Goal: Contribute content: Contribute content

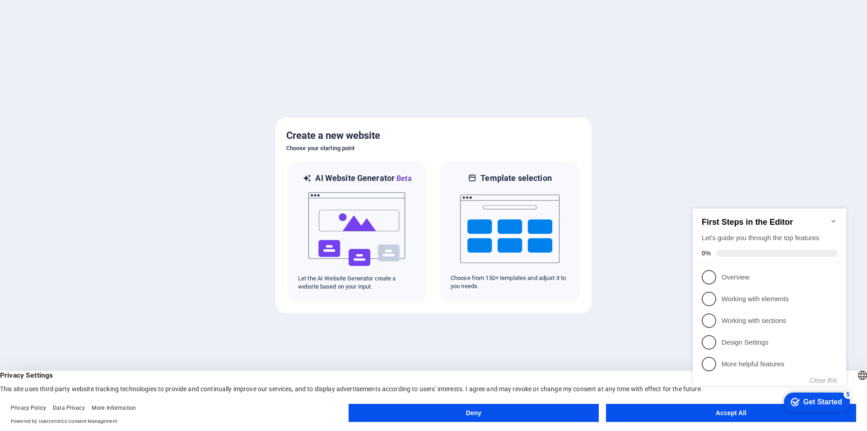
click div "checkmark Get Started 5 First Steps in the Editor Let's guide you through the t…"
click at [738, 416] on appcues-checklist "Contextual help checklist present on screen" at bounding box center [771, 306] width 164 height 222
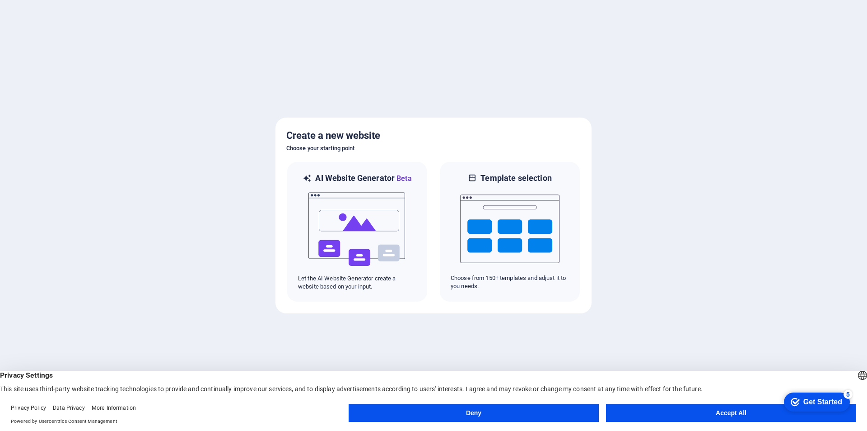
click html "checkmark Get Started 5 First Steps in the Editor Let's guide you through the t…"
click at [730, 417] on button "Accept All" at bounding box center [731, 412] width 250 height 18
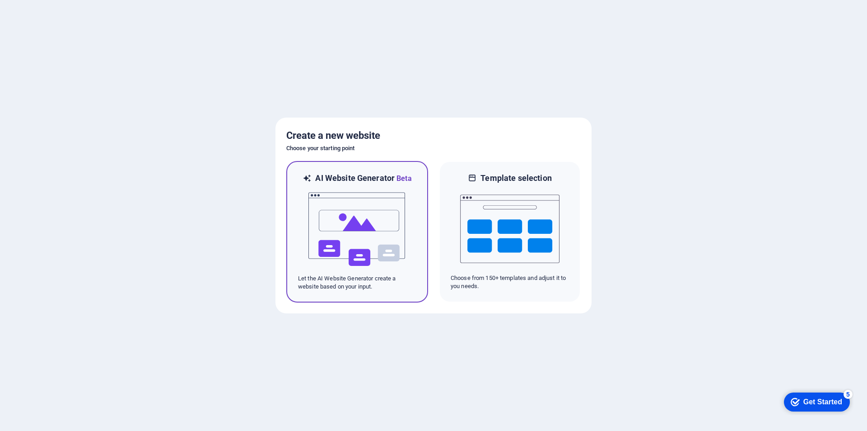
click at [358, 222] on img at bounding box center [357, 229] width 99 height 90
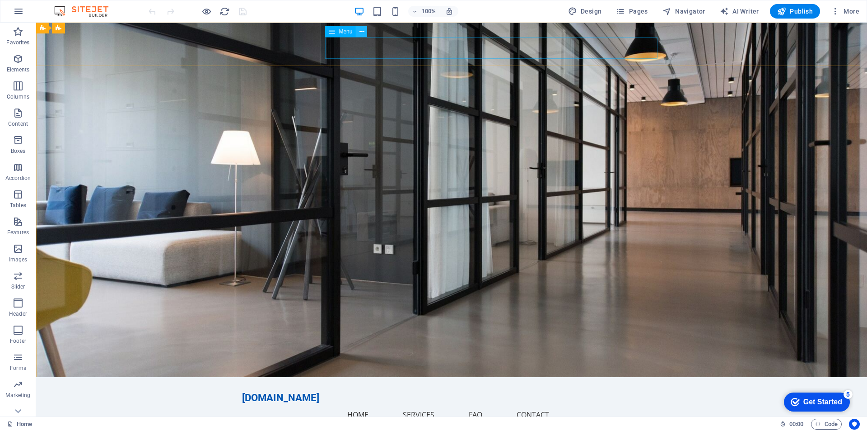
click at [360, 31] on icon at bounding box center [362, 31] width 5 height 9
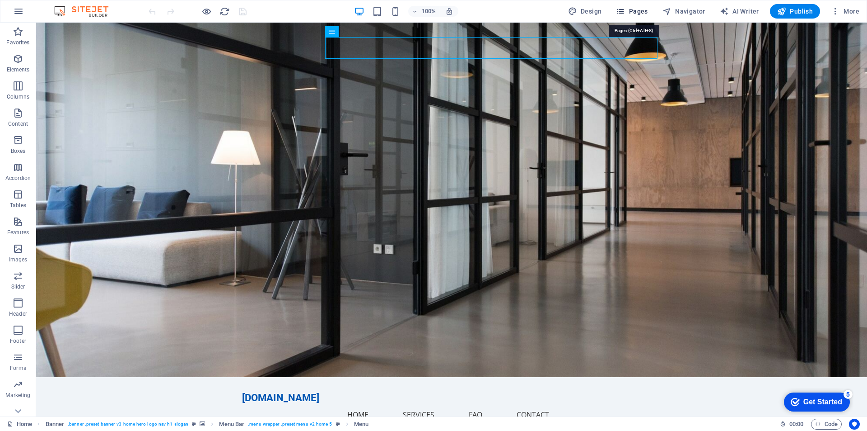
click at [630, 9] on span "Pages" at bounding box center [632, 11] width 32 height 9
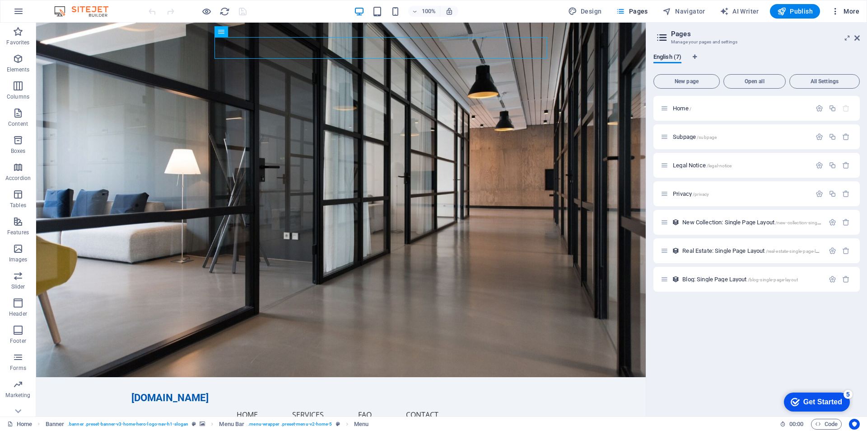
click at [832, 9] on icon "button" at bounding box center [835, 11] width 9 height 9
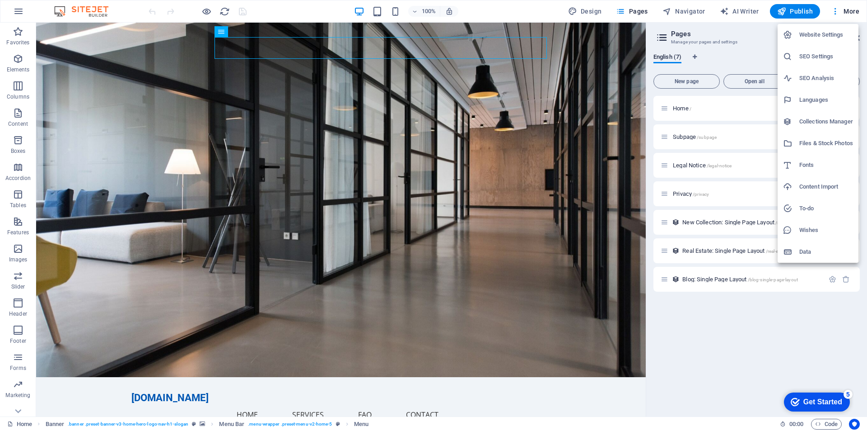
click at [837, 12] on div at bounding box center [433, 215] width 867 height 431
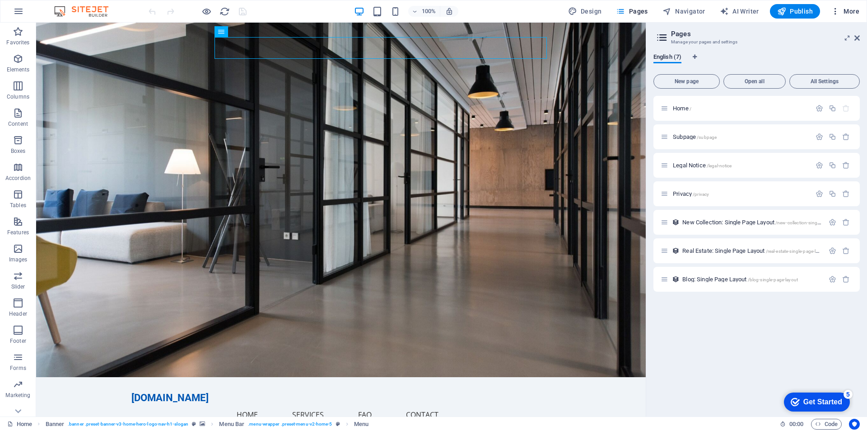
click at [851, 9] on span "More" at bounding box center [845, 11] width 28 height 9
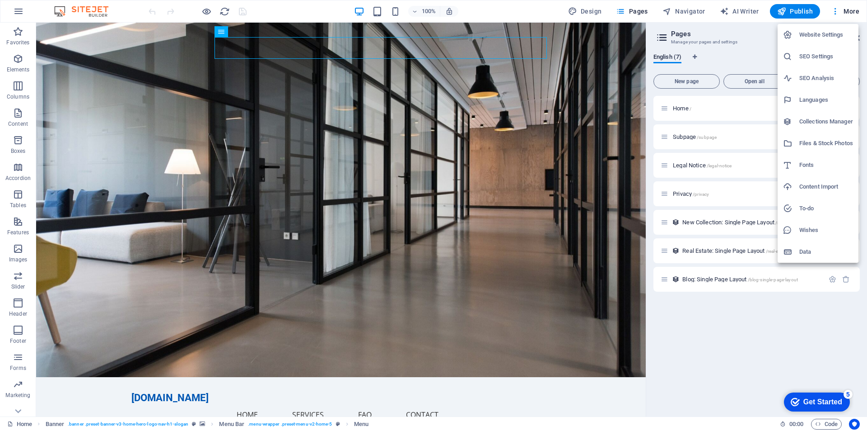
click at [370, 222] on div at bounding box center [433, 215] width 867 height 431
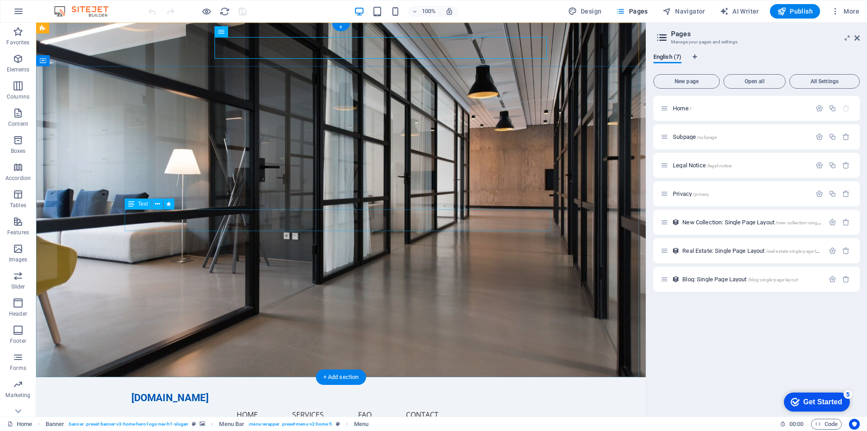
drag, startPoint x: 380, startPoint y: 225, endPoint x: 313, endPoint y: 218, distance: 68.1
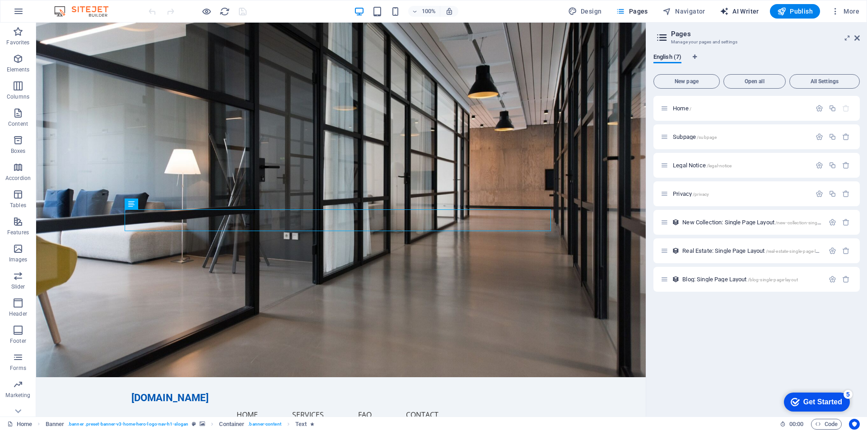
click at [742, 8] on span "AI Writer" at bounding box center [739, 11] width 39 height 9
select select "English"
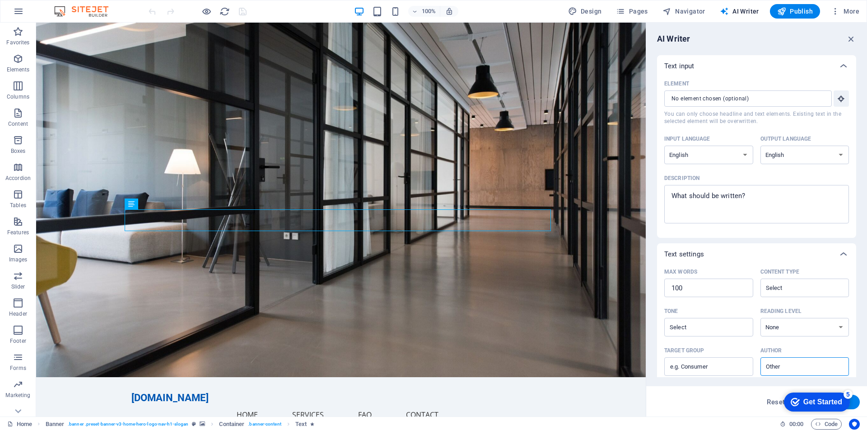
click at [750, 67] on div "Text input" at bounding box center [749, 65] width 169 height 9
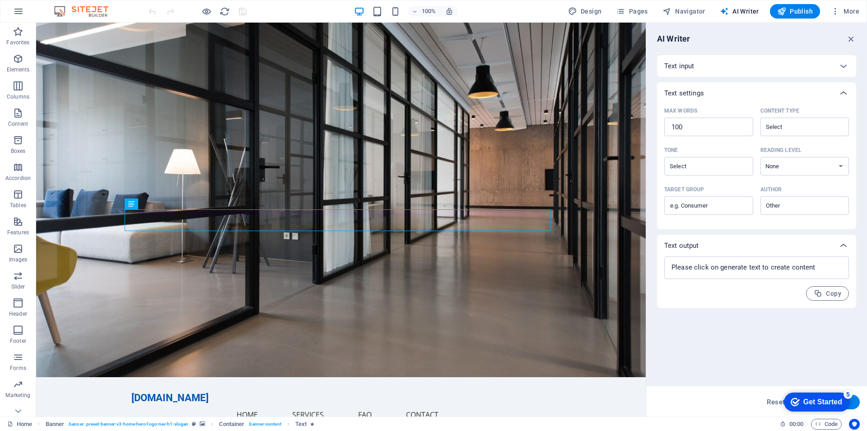
click at [750, 67] on div "Text input" at bounding box center [749, 65] width 169 height 9
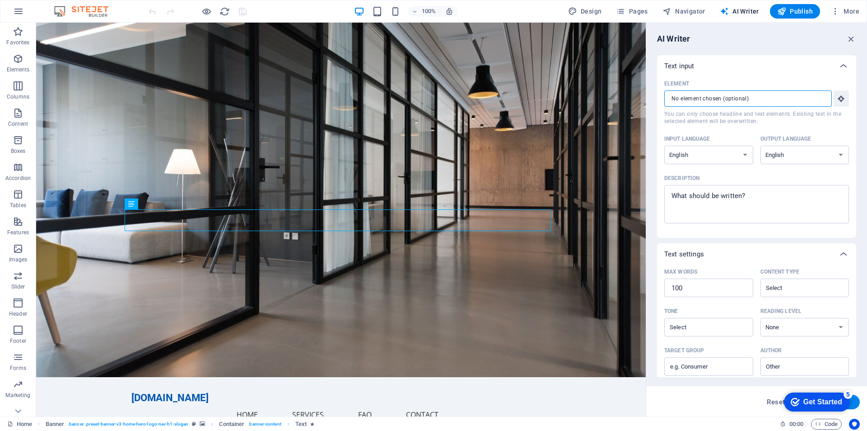
click at [801, 103] on input "Element ​ You can only choose headline and text elements. Existing text in the …" at bounding box center [745, 98] width 161 height 16
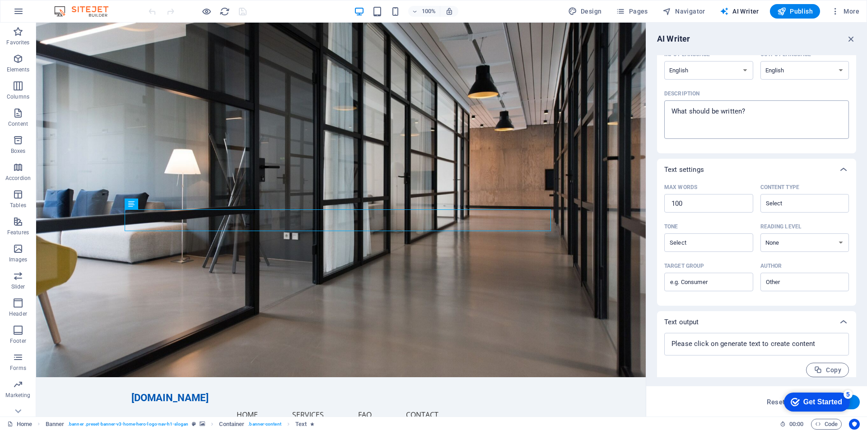
scroll to position [92, 0]
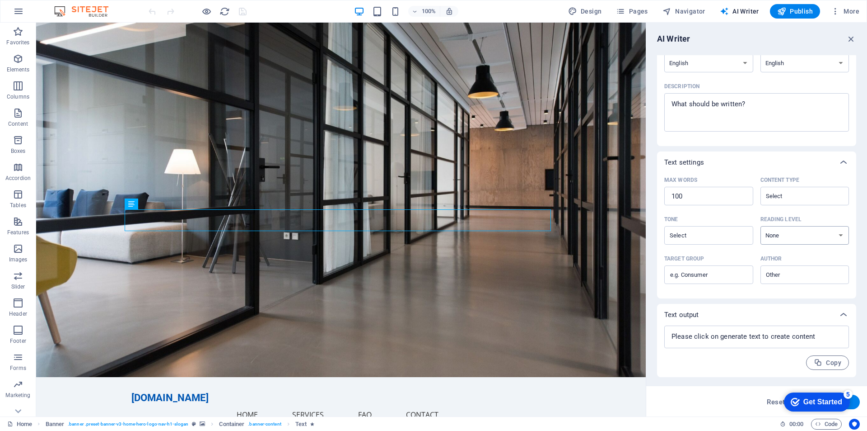
click at [814, 234] on select "None Academic Adult Teen Child" at bounding box center [805, 235] width 89 height 19
click at [702, 237] on input "Tone ​" at bounding box center [701, 235] width 69 height 13
click at [680, 272] on span "Friendly" at bounding box center [684, 271] width 24 height 9
type input "Friendly"
click at [825, 232] on select "None Academic Adult Teen Child" at bounding box center [805, 235] width 89 height 19
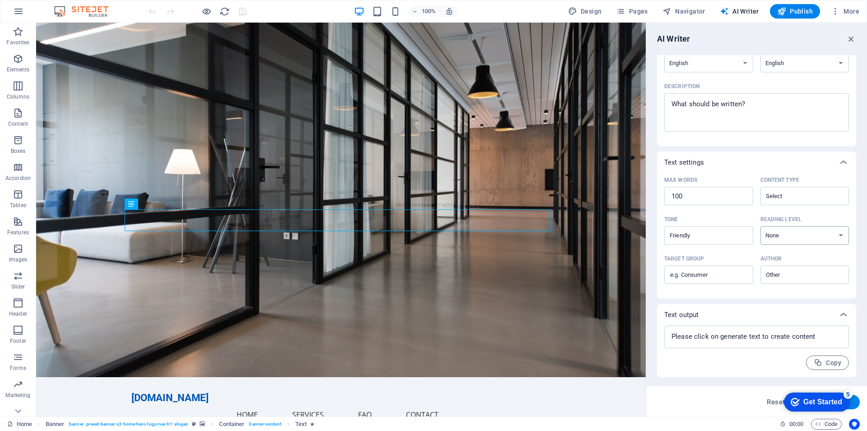
select select "Adult"
click at [761, 226] on select "None Academic Adult Teen Child" at bounding box center [805, 235] width 89 height 19
click at [676, 279] on input "Target group ​" at bounding box center [709, 274] width 89 height 14
click at [787, 273] on input "Author ​" at bounding box center [797, 274] width 69 height 13
click at [784, 310] on span "Business owner" at bounding box center [791, 311] width 49 height 9
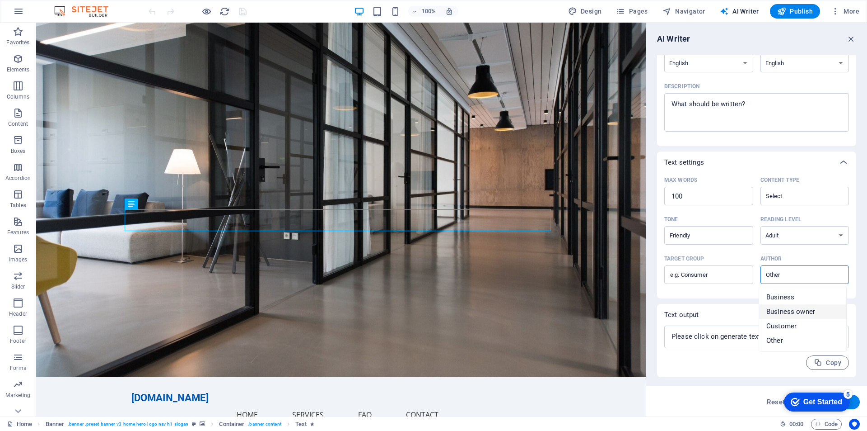
type input "Business owner"
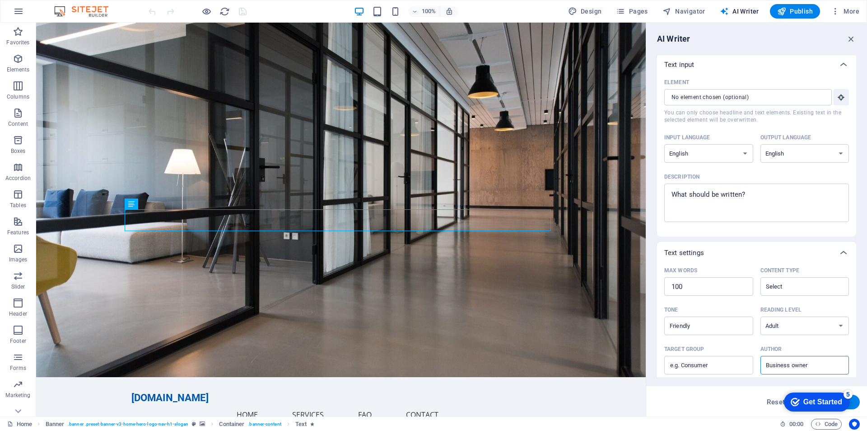
scroll to position [0, 0]
type textarea "x"
click at [724, 194] on textarea "Description x ​" at bounding box center [757, 203] width 176 height 29
type textarea "I"
type textarea "x"
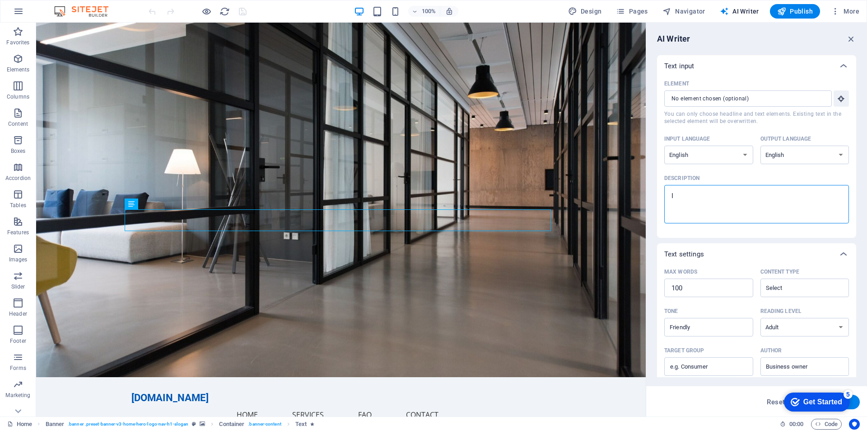
type textarea "If"
type textarea "x"
type textarea "If"
type textarea "x"
type textarea "If s"
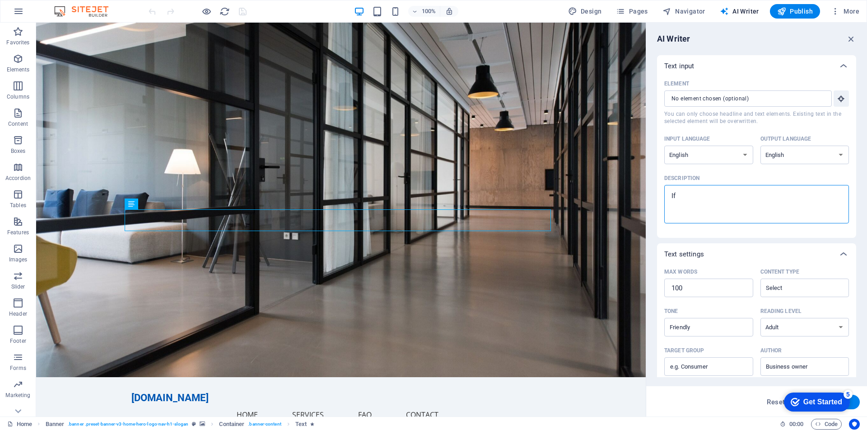
type textarea "x"
type textarea "If so"
type textarea "x"
type textarea "If som"
type textarea "x"
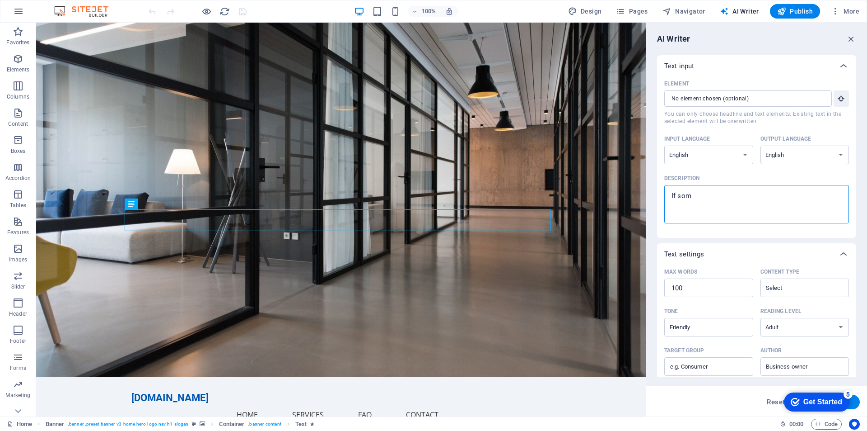
type textarea "If some"
type textarea "x"
type textarea "If someb"
type textarea "x"
type textarea "If somebo"
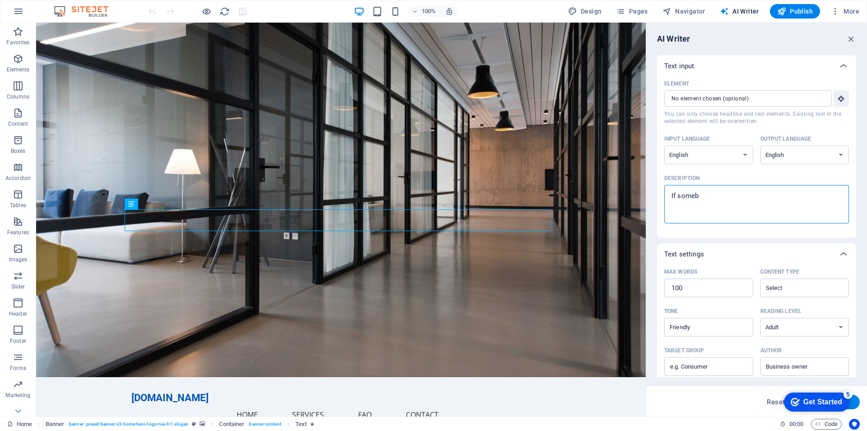
type textarea "x"
type textarea "If somebod"
type textarea "x"
type textarea "If somebody"
type textarea "x"
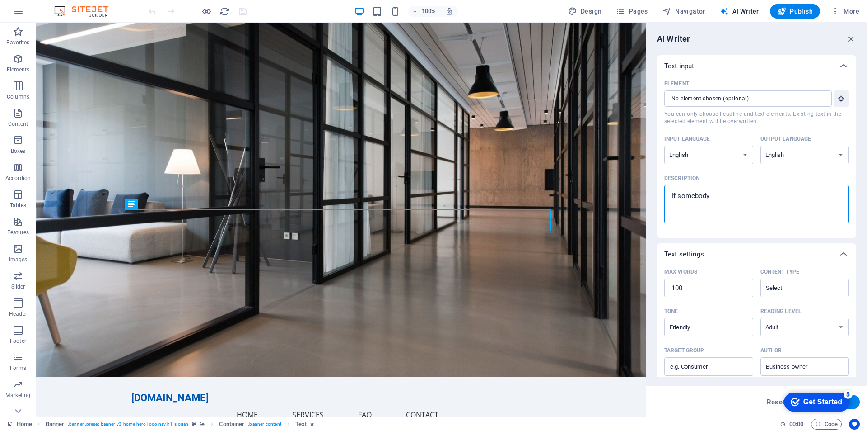
type textarea "If somebody"
type textarea "x"
type textarea "If somebody h"
type textarea "x"
type textarea "If somebody ha"
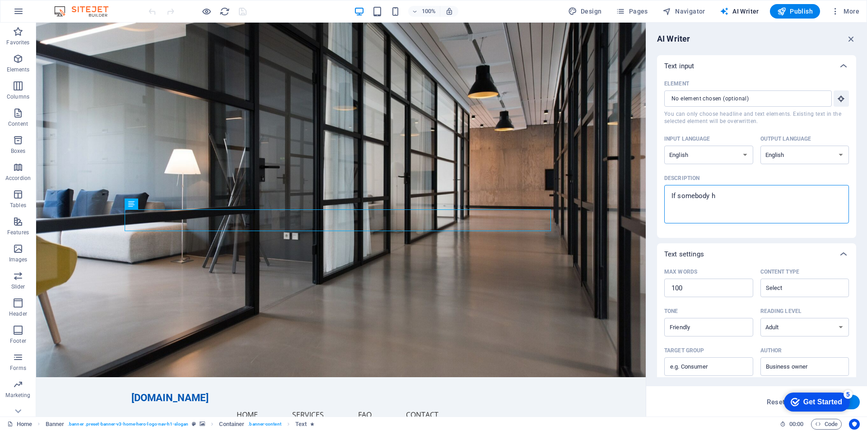
type textarea "x"
type textarea "If somebody hav"
type textarea "x"
type textarea "If somebody have"
type textarea "x"
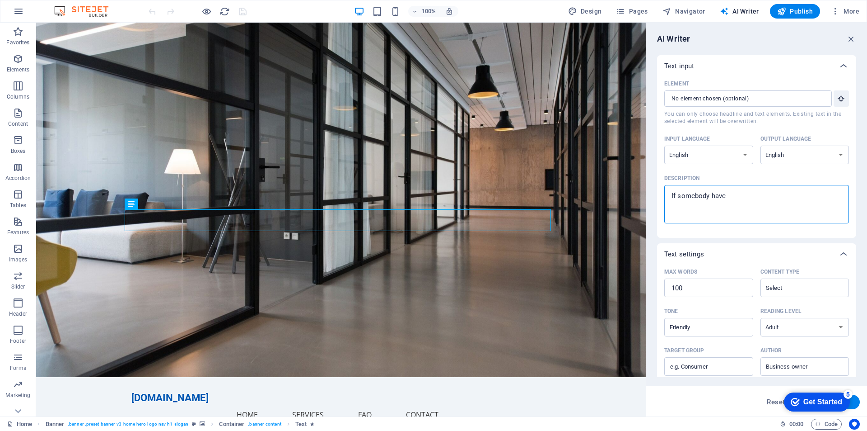
type textarea "If somebody have"
type textarea "x"
type textarea "If somebody have a"
type textarea "x"
type textarea "If somebody have an"
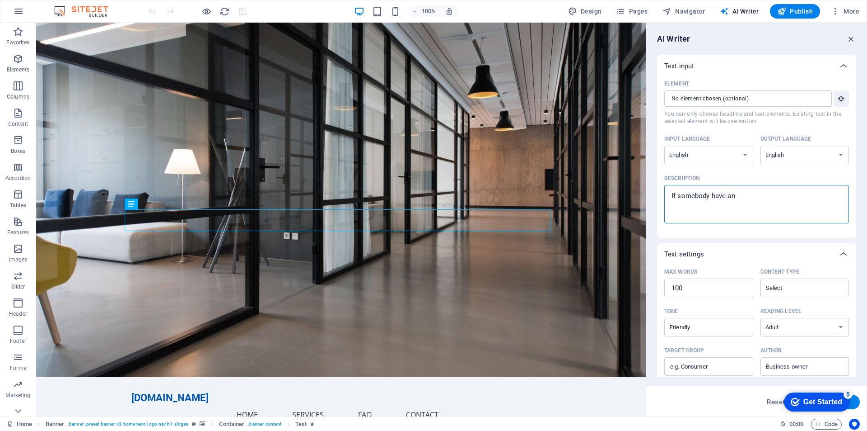
type textarea "x"
type textarea "If somebody have an"
type textarea "x"
type textarea "If somebody have an i"
type textarea "x"
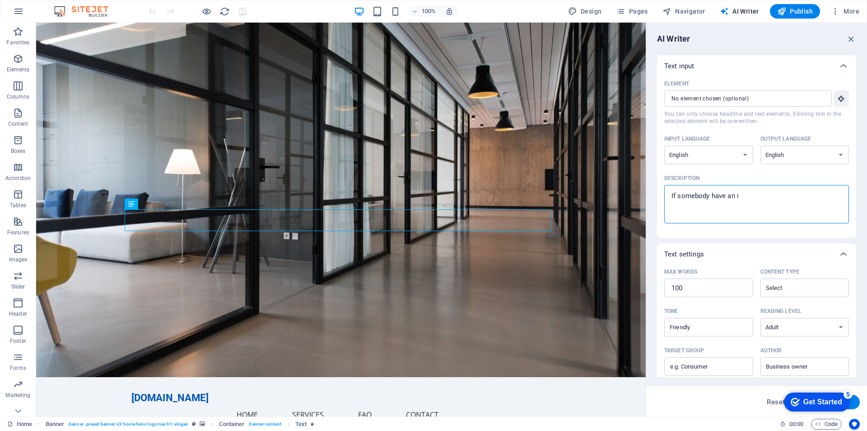
type textarea "If somebody have an id"
type textarea "x"
type textarea "If somebody have an ide"
type textarea "x"
type textarea "If somebody have an idea"
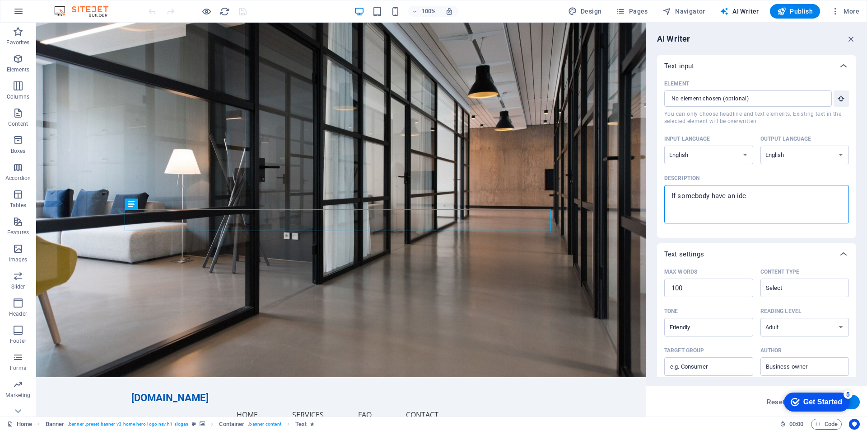
type textarea "x"
type textarea "If somebody have an idea"
type textarea "x"
type textarea "If somebody have an idea f"
type textarea "x"
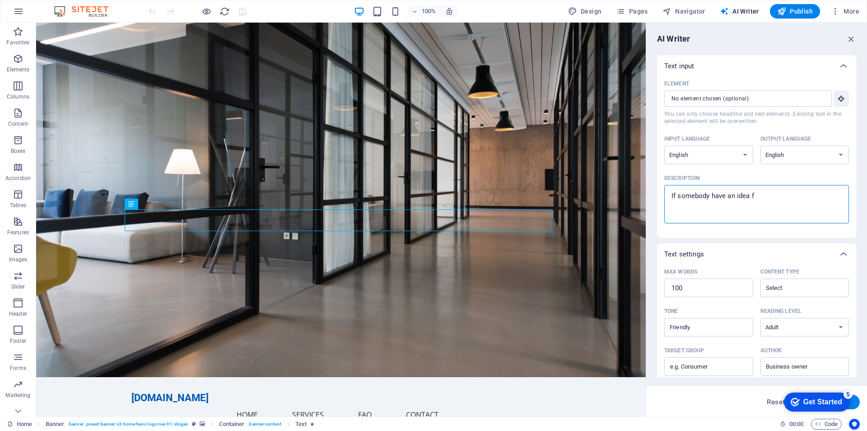
type textarea "If somebody have an idea fo"
type textarea "x"
type textarea "If somebody have an idea for"
type textarea "x"
type textarea "If somebody have an idea for"
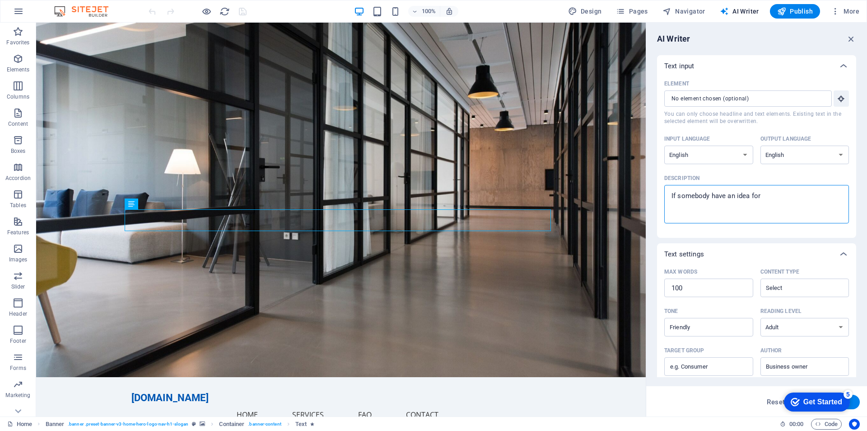
type textarea "x"
type textarea "If somebody have an idea for a"
type textarea "x"
type textarea "If somebody have an idea for a"
type textarea "x"
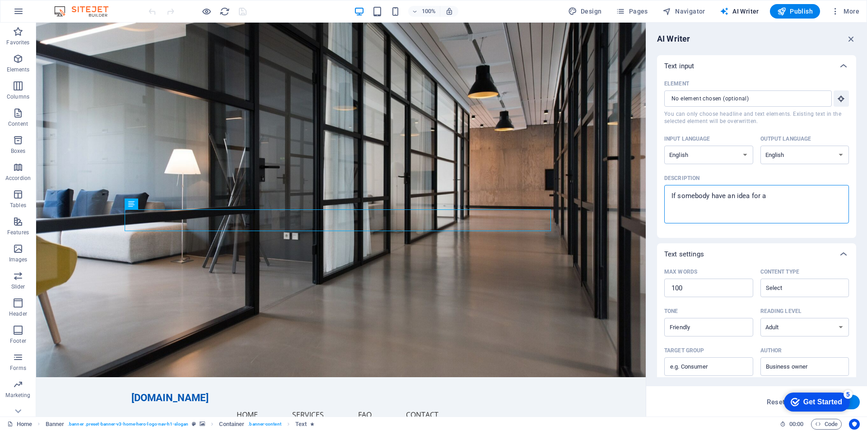
type textarea "If somebody have an idea for a w"
type textarea "x"
type textarea "If somebody have an idea for a we"
type textarea "x"
type textarea "If somebody have an idea for a web"
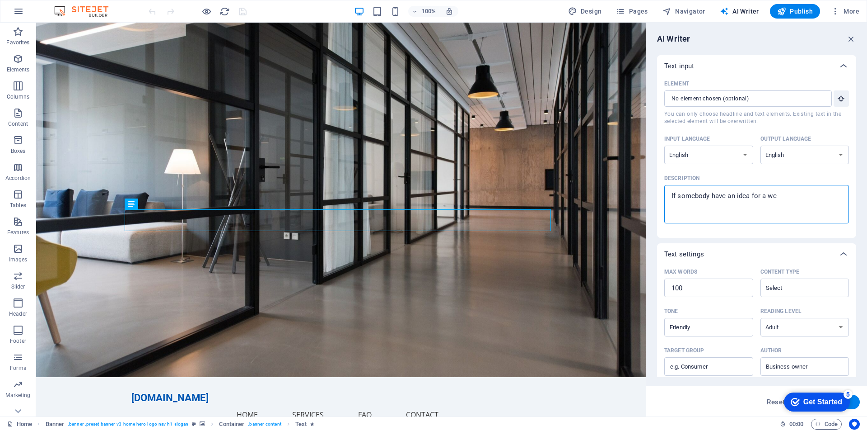
type textarea "x"
type textarea "If somebody have an idea for a we"
type textarea "x"
type textarea "If somebody have an idea for a w"
type textarea "x"
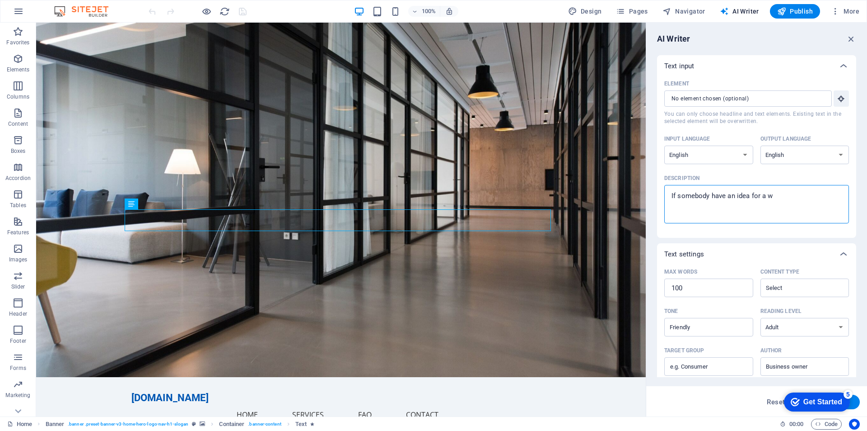
type textarea "If somebody have an idea for a"
type textarea "x"
type textarea "If somebody have an idea for a"
type textarea "x"
type textarea "If somebody have an idea for a"
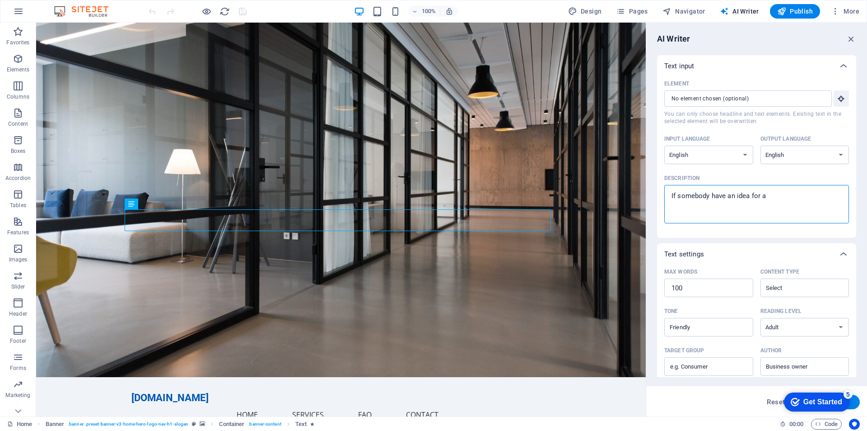
type textarea "x"
type textarea "If somebody have an idea for a"
type textarea "x"
type textarea "If somebody have an idea for"
type textarea "x"
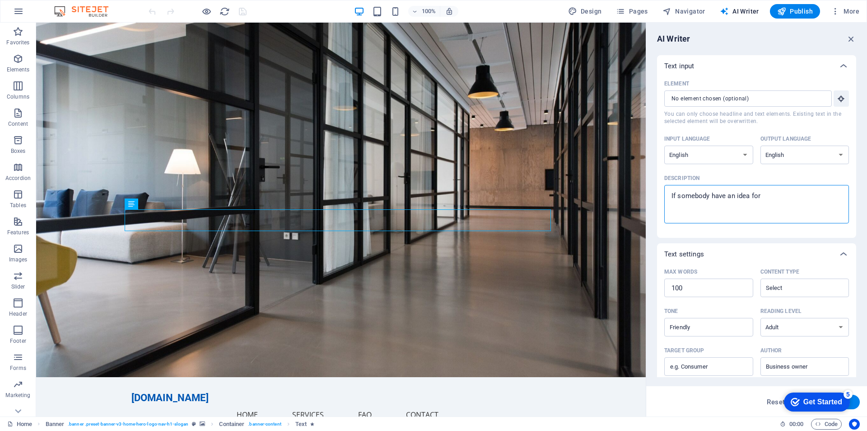
type textarea "If somebody have an idea for"
type textarea "x"
type textarea "If somebody have an idea fo"
type textarea "x"
type textarea "If somebody have an idea f"
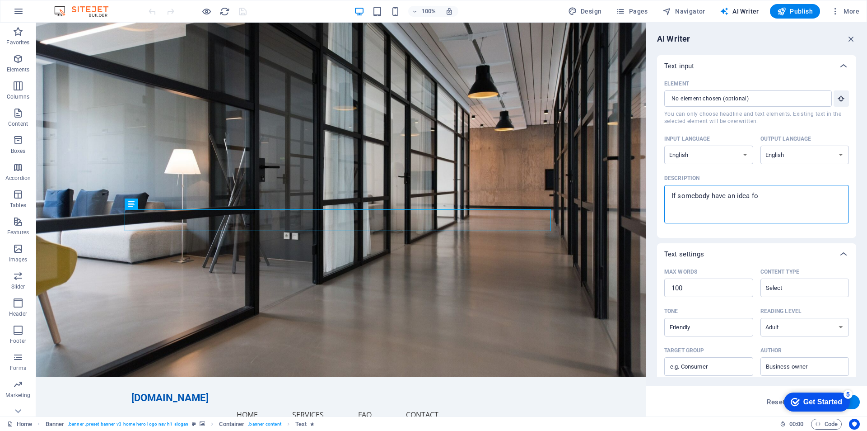
type textarea "x"
type textarea "If somebody have an idea"
type textarea "x"
type textarea "If somebody have an idea"
type textarea "x"
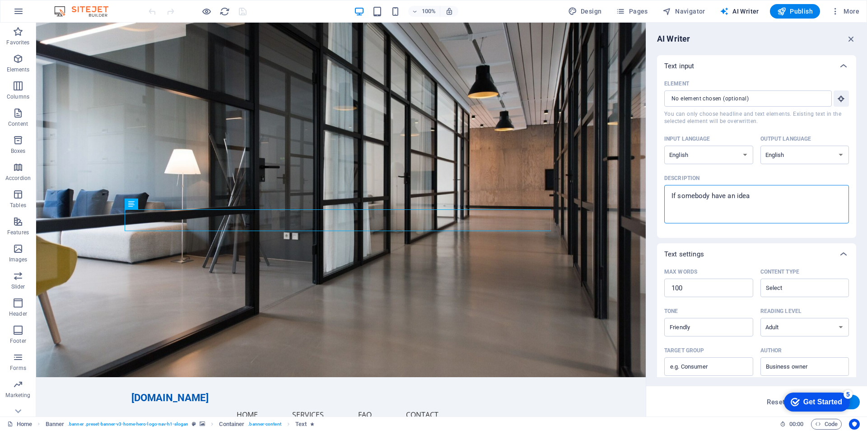
type textarea "If somebody have an idea."
type textarea "x"
type textarea "If somebody have an idea."
type textarea "x"
type textarea "If somebody have an idea. T"
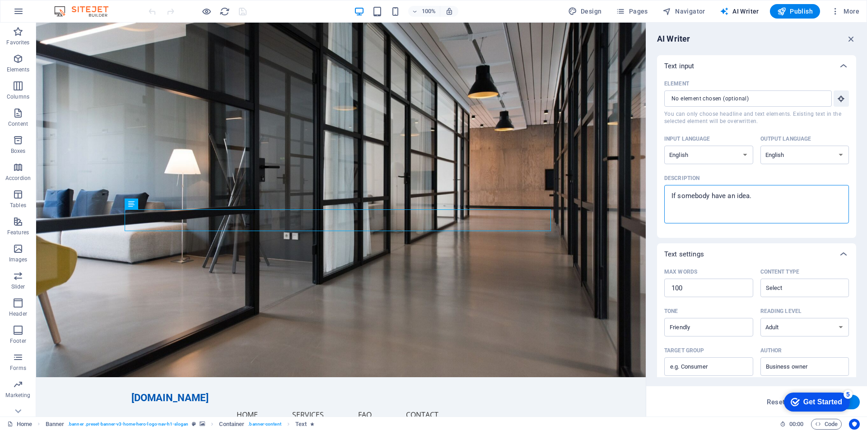
type textarea "x"
type textarea "If somebody have an idea. Th"
type textarea "x"
type textarea "If somebody have an idea. The"
type textarea "x"
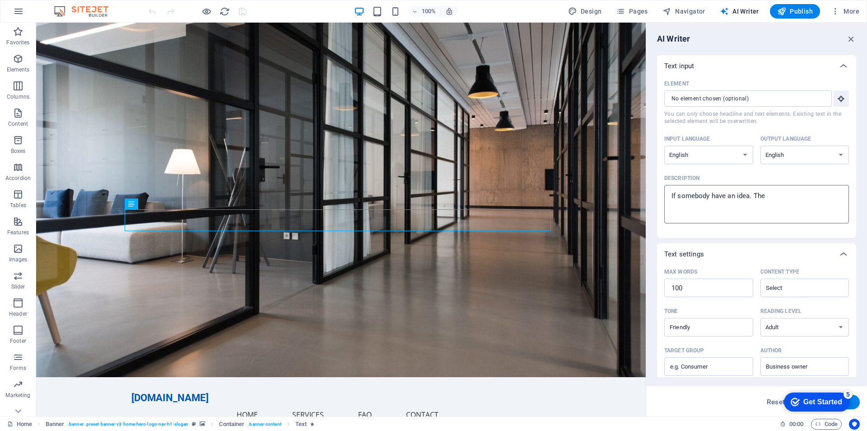
type textarea "If somebody have an idea. Then"
type textarea "x"
type textarea "If somebody have an idea. Then"
type textarea "x"
type textarea "If somebody have an idea. Then w"
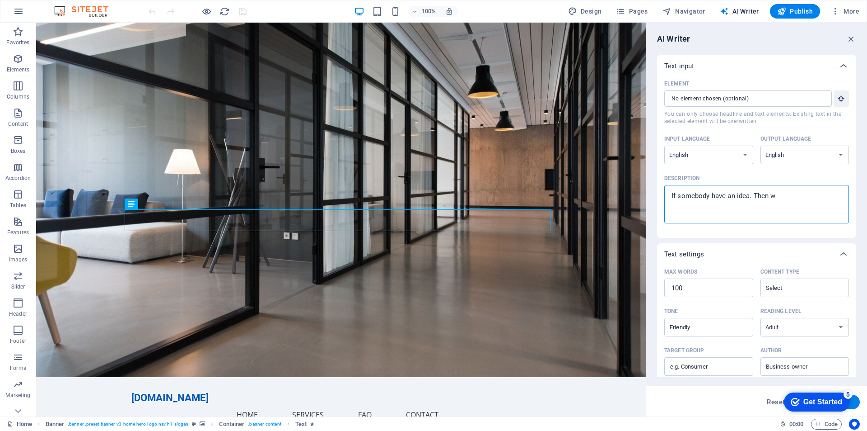
type textarea "x"
type textarea "If somebody have an idea. Then we"
type textarea "x"
type textarea "If somebody have an idea. Then we"
type textarea "x"
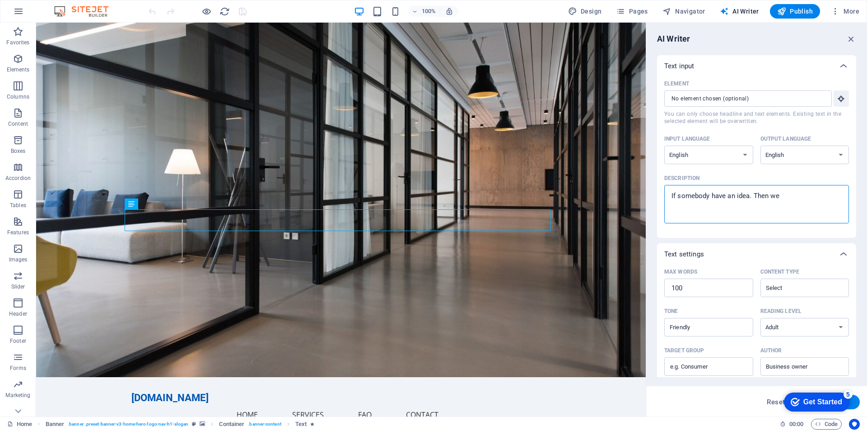
type textarea "If somebody have an idea. Then we w"
type textarea "x"
type textarea "If somebody have an idea. Then we wi"
type textarea "x"
type textarea "If somebody have an idea. Then we wil"
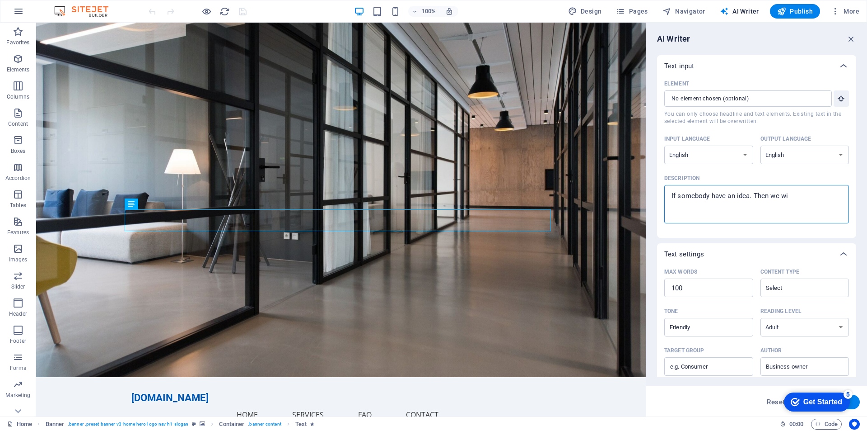
type textarea "x"
type textarea "If somebody have an idea. Then we will"
type textarea "x"
type textarea "If somebody have an idea. Then we will"
type textarea "x"
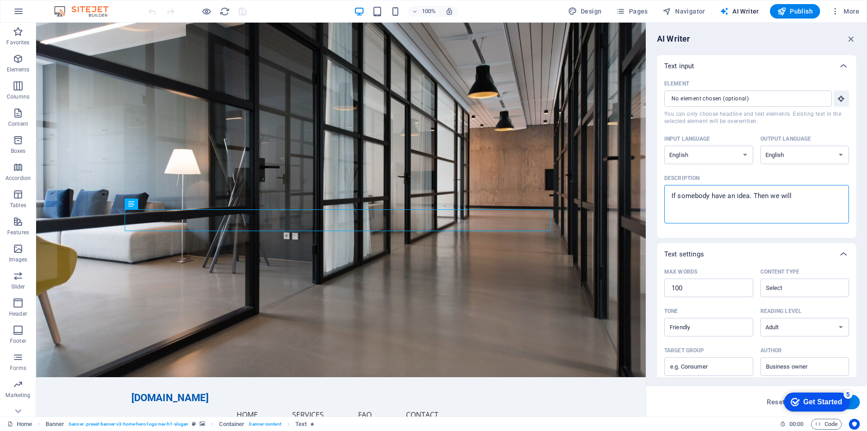
type textarea "If somebody have an idea. Then we will b"
type textarea "x"
type textarea "If somebody have an idea. Then we will be"
type textarea "x"
type textarea "If somebody have an idea. Then we will be"
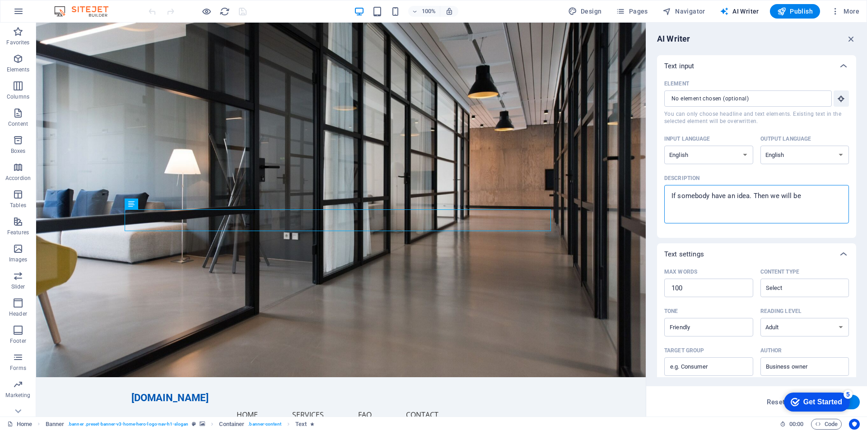
type textarea "x"
type textarea "If somebody have an idea. Then we will be h"
type textarea "x"
type textarea "If somebody have an idea. Then we will be ha"
type textarea "x"
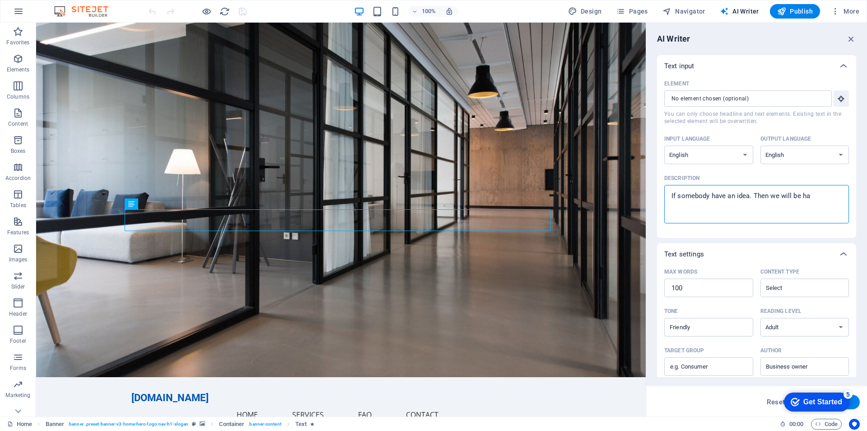
type textarea "If somebody have an idea. Then we will be hap"
type textarea "x"
type textarea "If somebody have an idea. Then we will be happ"
type textarea "x"
type textarea "If somebody have an idea. Then we will be happy"
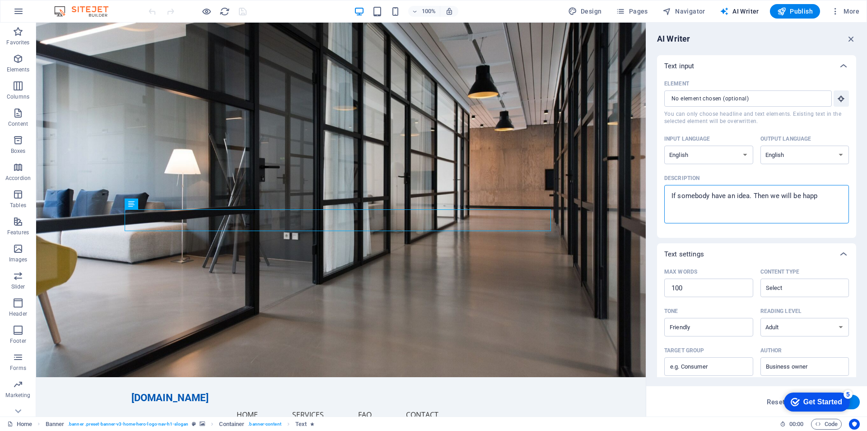
type textarea "x"
type textarea "If somebody have an idea. Then we will be happy"
type textarea "x"
type textarea "If somebody have an idea. Then we will be happy t"
type textarea "x"
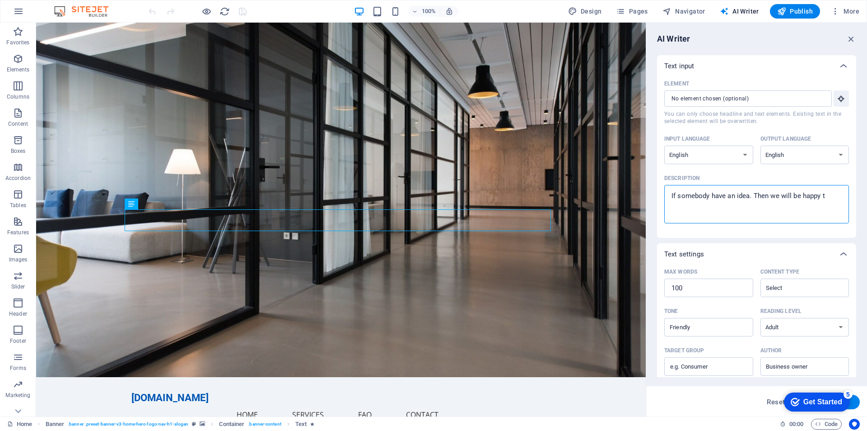
type textarea "If somebody have an idea. Then we will be happy to"
type textarea "x"
type textarea "If somebody have an idea. Then we will be happy to"
type textarea "x"
type textarea "If somebody have an idea. Then we will be happy to c"
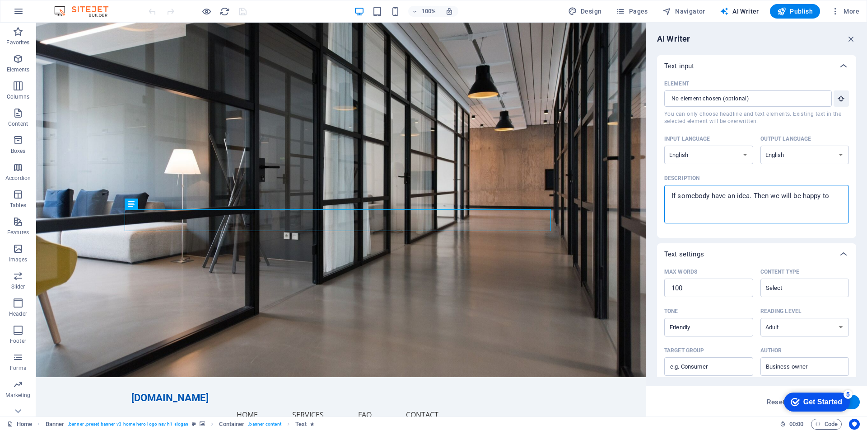
type textarea "x"
type textarea "If somebody have an idea. Then we will be happy to cr"
type textarea "x"
type textarea "If somebody have an idea. Then we will be happy to cre"
type textarea "x"
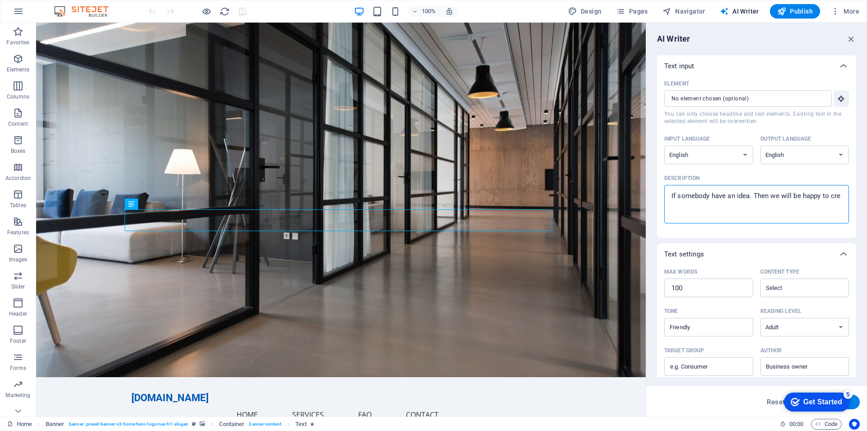
type textarea "If somebody have an idea. Then we will be happy to crea"
type textarea "x"
type textarea "If somebody have an idea. Then we will be happy to creat"
type textarea "x"
type textarea "If somebody have an idea. Then we will be happy to create"
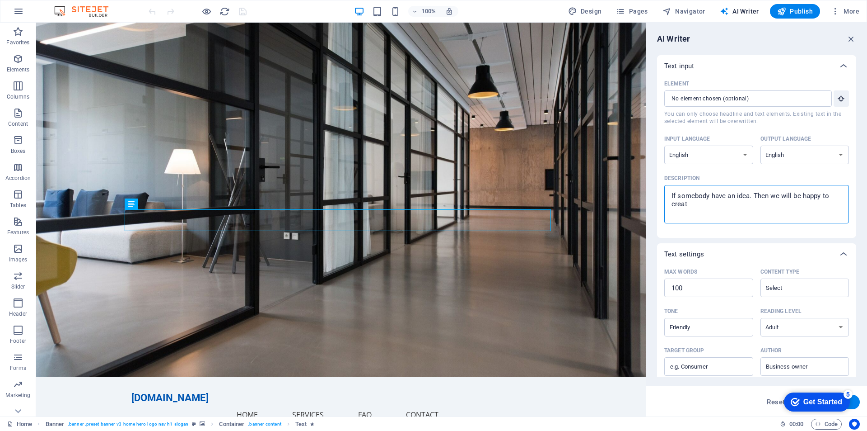
type textarea "x"
type textarea "If somebody have an idea. Then we will be happy to create"
type textarea "x"
type textarea "If somebody have an idea. Then we will be happy to create a"
type textarea "x"
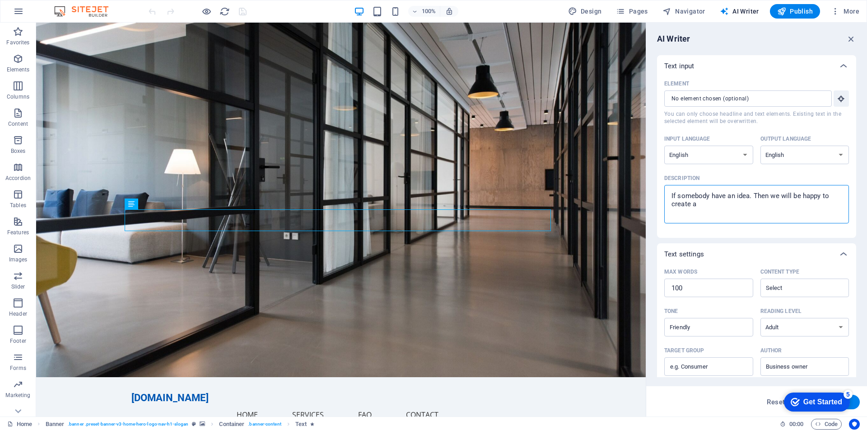
type textarea "If somebody have an idea. Then we will be happy to create a"
type textarea "x"
type textarea "If somebody have an idea. Then we will be happy to create a w"
type textarea "x"
type textarea "If somebody have an idea. Then we will be happy to create a we"
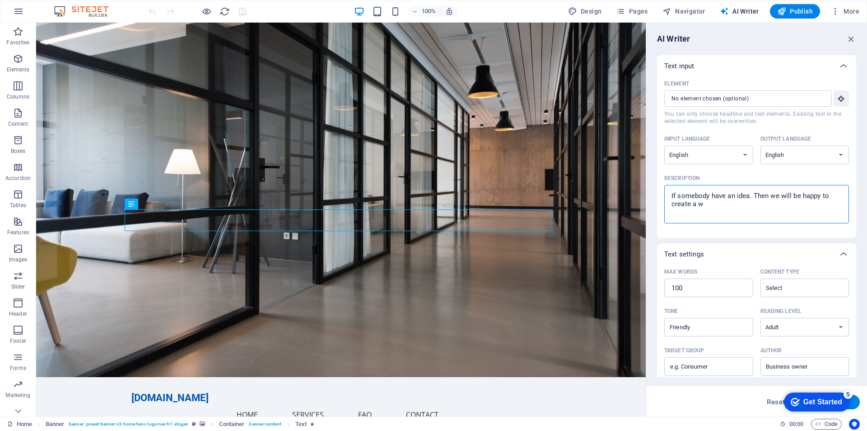
type textarea "x"
type textarea "If somebody have an idea. Then we will be happy to create a web"
type textarea "x"
type textarea "If somebody have an idea. Then we will be happy to create a webs"
type textarea "x"
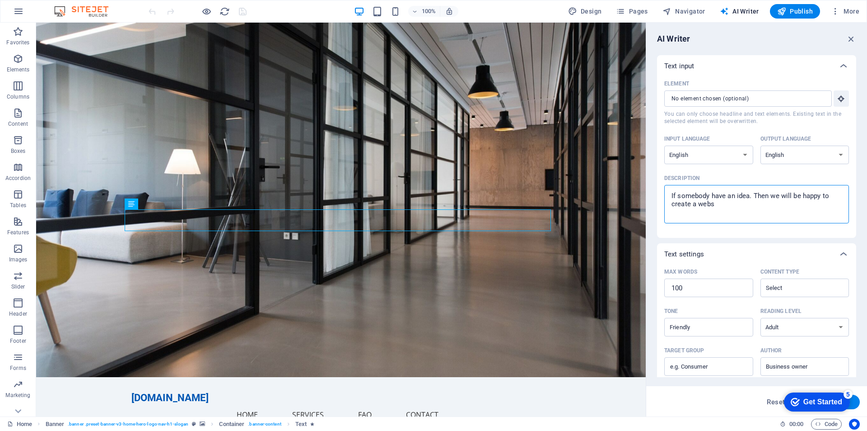
type textarea "If somebody have an idea. Then we will be happy to create a websi"
type textarea "x"
type textarea "If somebody have an idea. Then we will be happy to create a websit"
type textarea "x"
type textarea "If somebody have an idea. Then we will be happy to create a website"
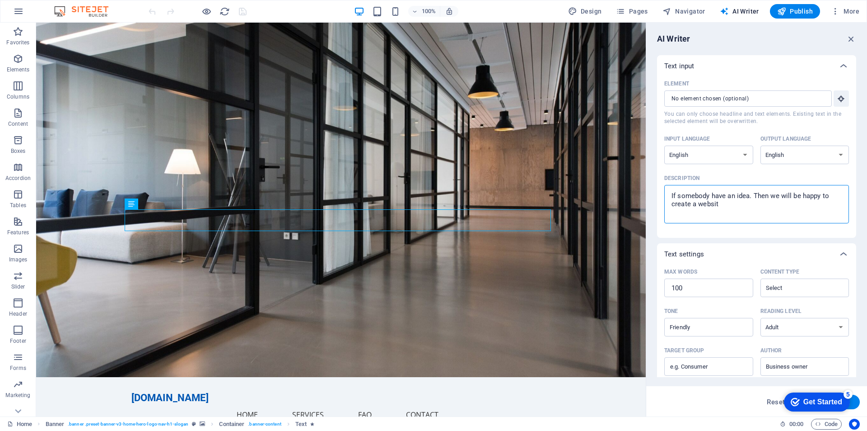
type textarea "x"
type textarea "If somebody have an idea. Then we will be happy to create a website/"
type textarea "x"
type textarea "If somebody have an idea. Then we will be happy to create a website/w"
type textarea "x"
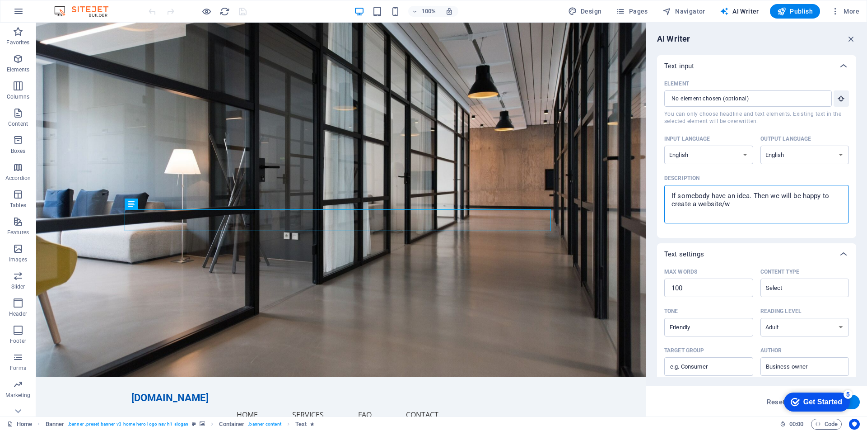
type textarea "If somebody have an idea. Then we will be happy to create a website/we"
type textarea "x"
type textarea "If somebody have an idea. Then we will be happy to create a website/web"
type textarea "x"
type textarea "If somebody have an idea. Then we will be happy to create a website/weba"
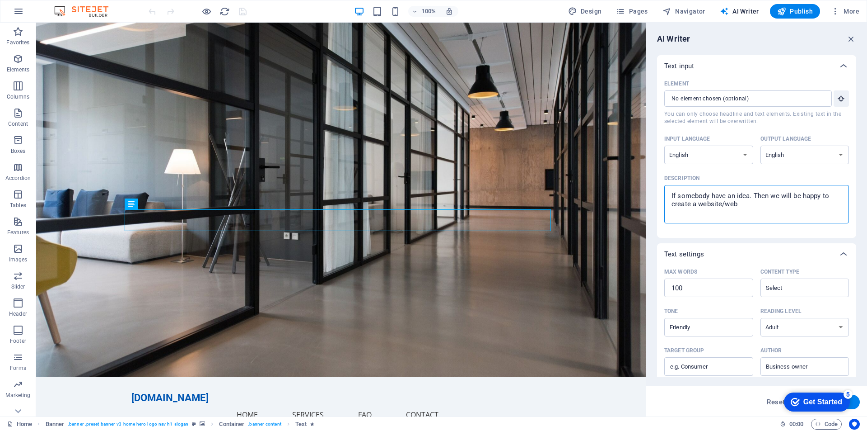
type textarea "x"
type textarea "If somebody have an idea. Then we will be happy to create a website/webap"
type textarea "x"
type textarea "If somebody have an idea. Then we will be happy to create a website/webapp"
type textarea "x"
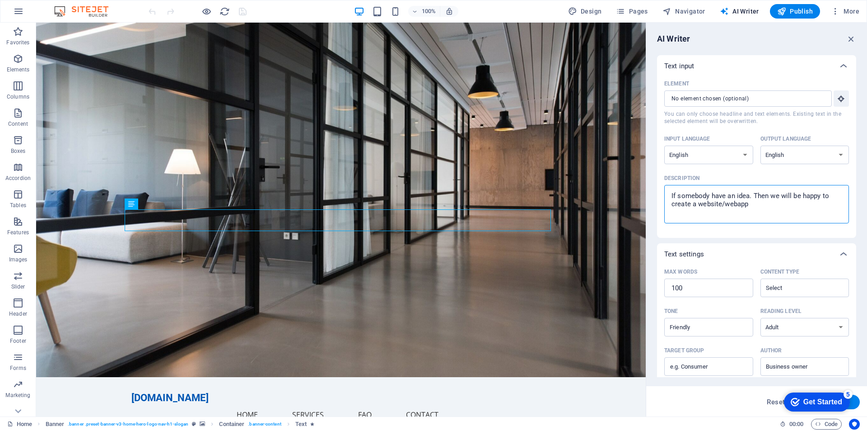
type textarea "If somebody have an idea. Then we will be happy to create a website/webapp"
type textarea "x"
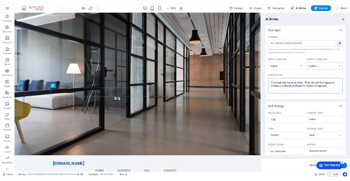
scroll to position [92, 0]
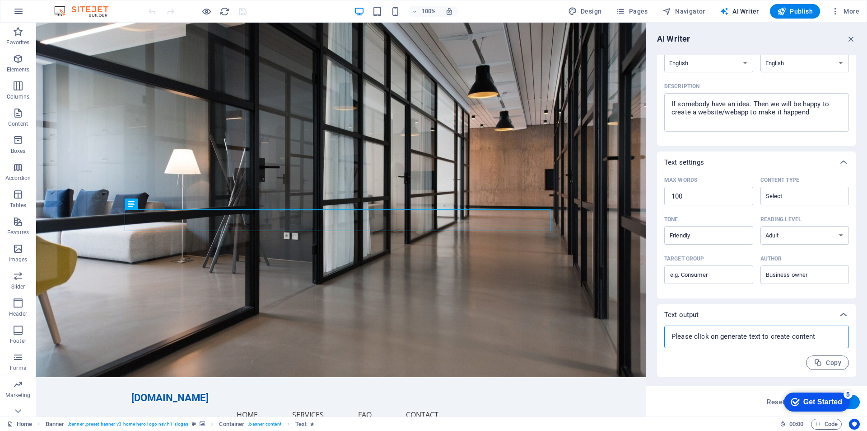
click at [741, 342] on textarea at bounding box center [757, 337] width 176 height 14
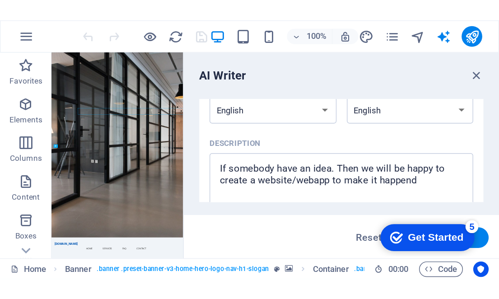
scroll to position [0, 0]
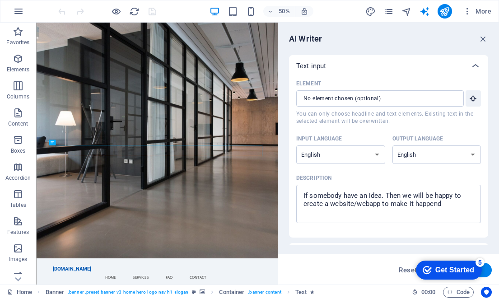
click div "checkmark Get Started 5 First Steps in the Editor Let's guide you through the t…"
click at [486, 272] on button "Generate text" at bounding box center [460, 270] width 63 height 14
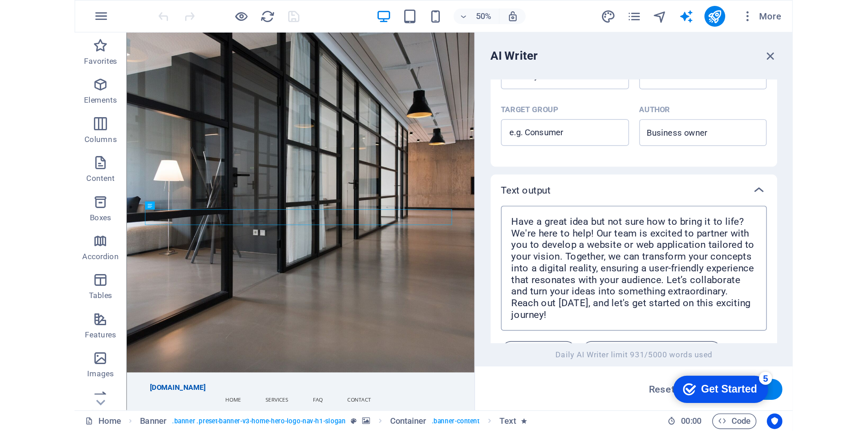
scroll to position [334, 0]
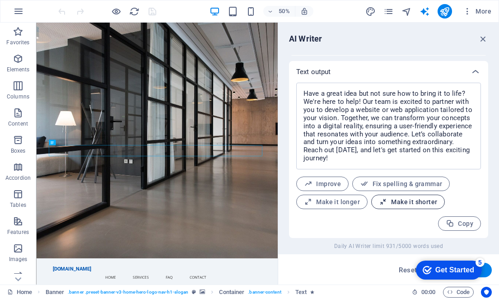
click at [392, 197] on button "Make it shorter" at bounding box center [408, 202] width 74 height 14
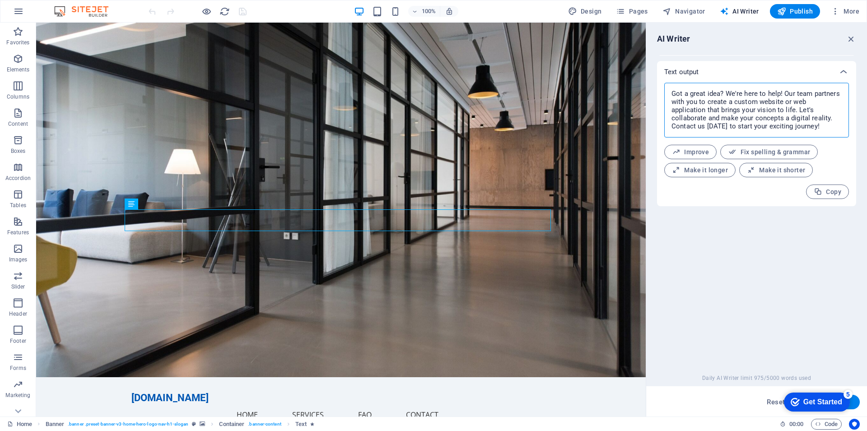
drag, startPoint x: 822, startPoint y: 124, endPoint x: 671, endPoint y: 76, distance: 158.3
click at [671, 76] on div "Text output Got a great idea? We're here to help! Our team partners with you to…" at bounding box center [756, 133] width 199 height 145
drag, startPoint x: 136, startPoint y: 218, endPoint x: 183, endPoint y: 232, distance: 48.3
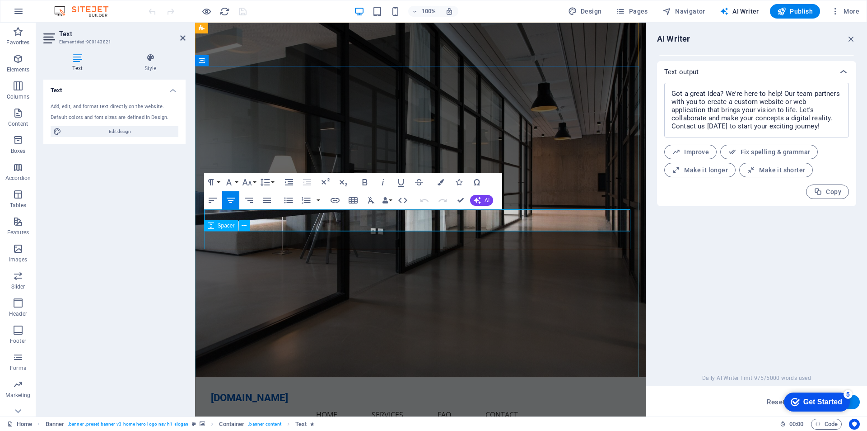
drag, startPoint x: 207, startPoint y: 212, endPoint x: 529, endPoint y: 236, distance: 322.1
drag, startPoint x: 467, startPoint y: 226, endPoint x: 205, endPoint y: 212, distance: 261.9
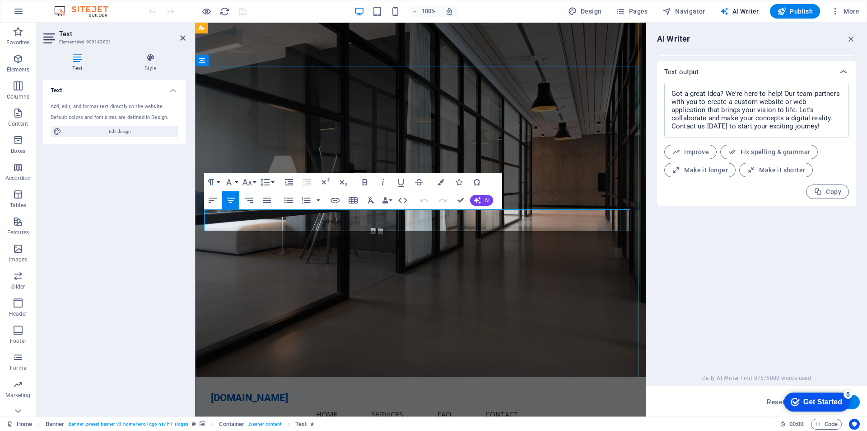
scroll to position [1722, 1]
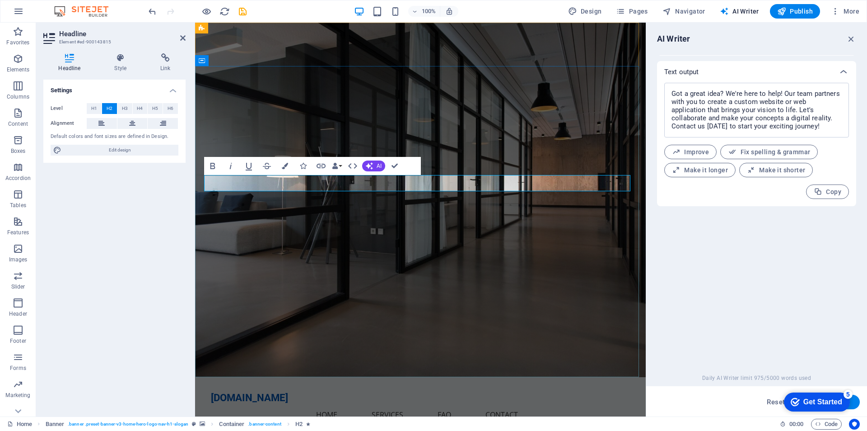
drag, startPoint x: 529, startPoint y: 181, endPoint x: 473, endPoint y: 184, distance: 55.2
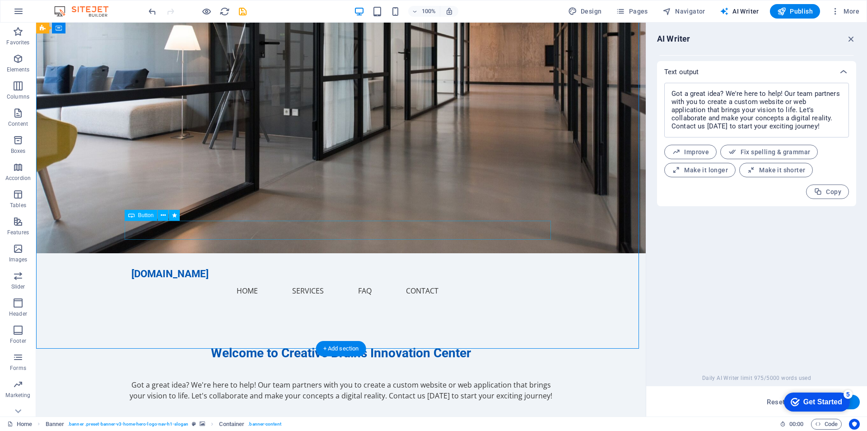
scroll to position [0, 0]
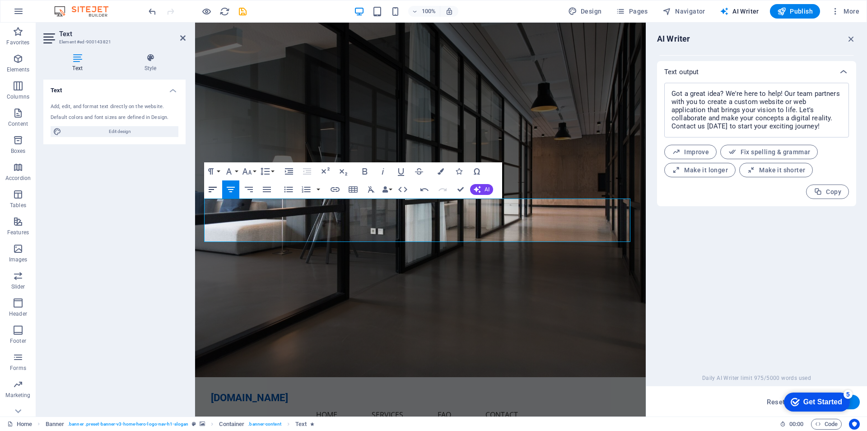
click at [206, 192] on button "Align Left" at bounding box center [212, 189] width 17 height 18
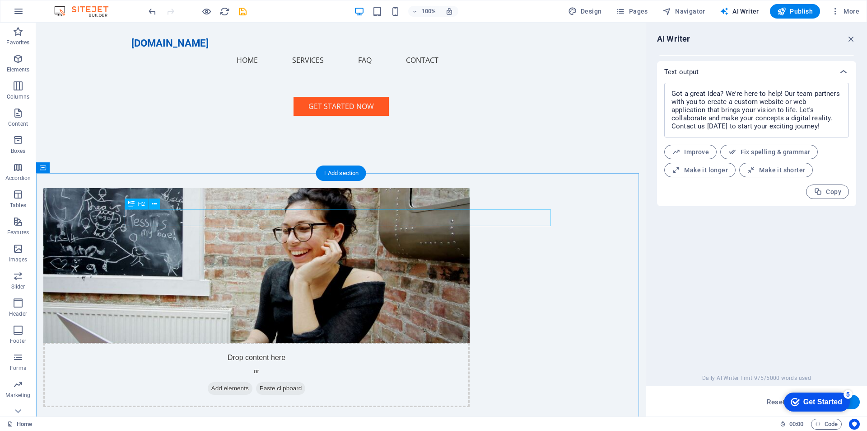
scroll to position [497, 0]
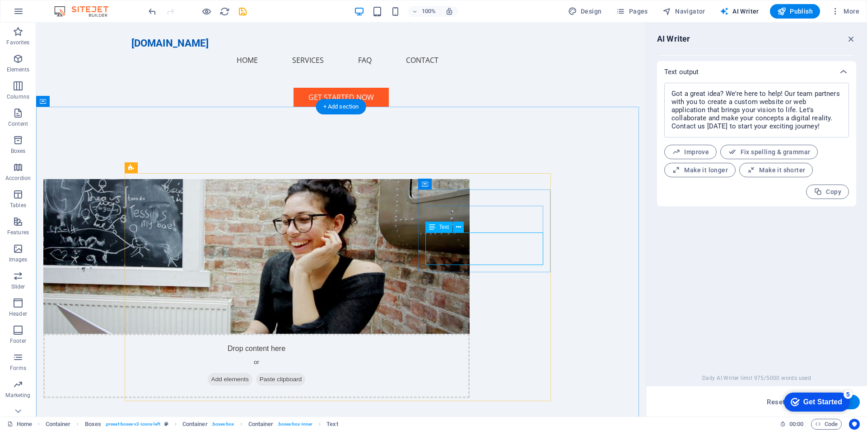
click at [459, 228] on icon at bounding box center [458, 226] width 5 height 9
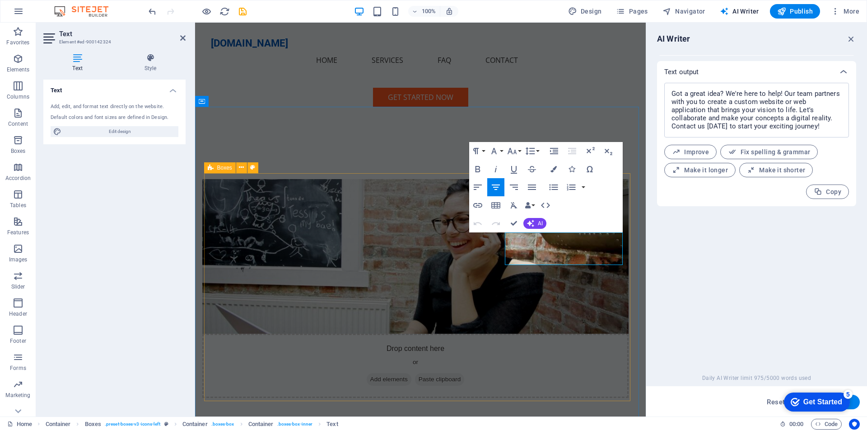
drag, startPoint x: 595, startPoint y: 258, endPoint x: 489, endPoint y: 236, distance: 109.0
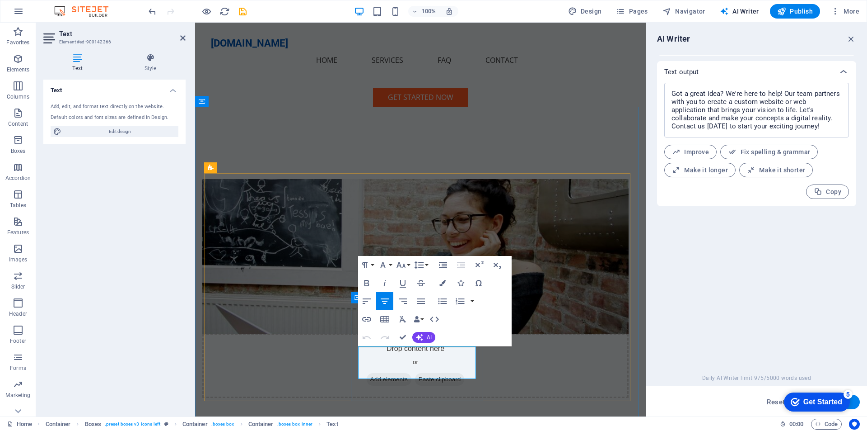
drag, startPoint x: 368, startPoint y: 351, endPoint x: 453, endPoint y: 378, distance: 89.3
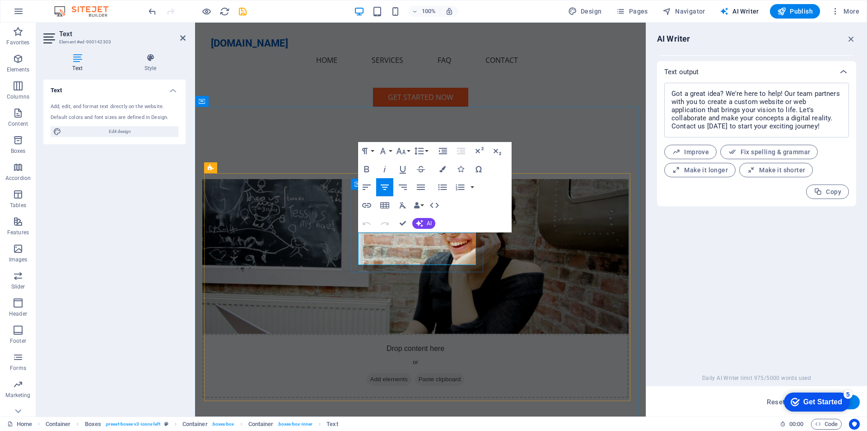
drag, startPoint x: 361, startPoint y: 237, endPoint x: 447, endPoint y: 266, distance: 90.4
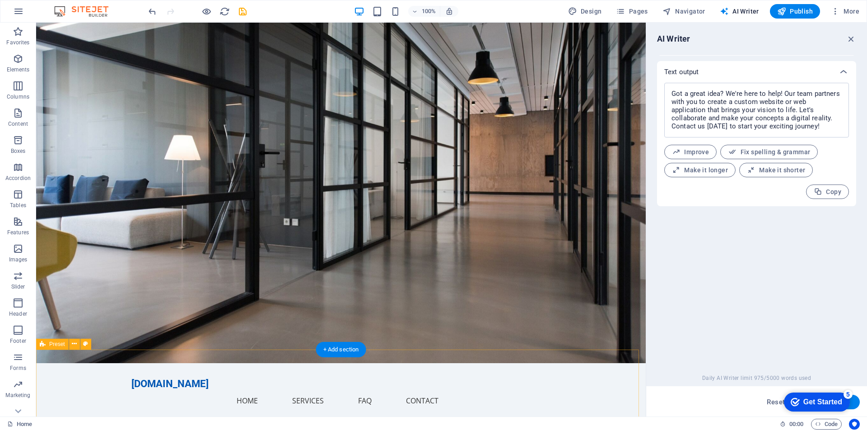
scroll to position [0, 0]
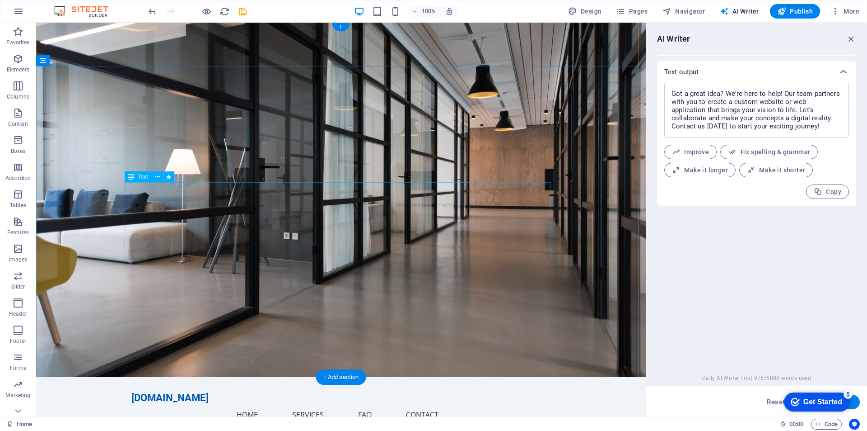
click at [131, 178] on icon at bounding box center [131, 176] width 6 height 11
click at [160, 177] on icon at bounding box center [157, 176] width 5 height 9
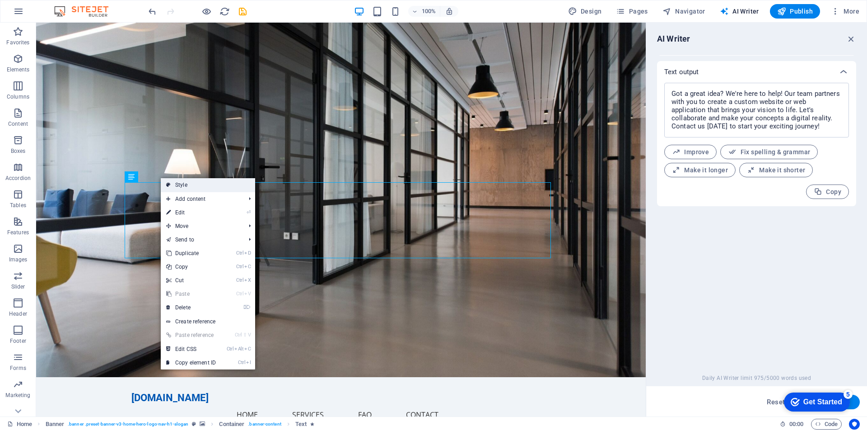
click at [176, 182] on link "Style" at bounding box center [208, 185] width 94 height 14
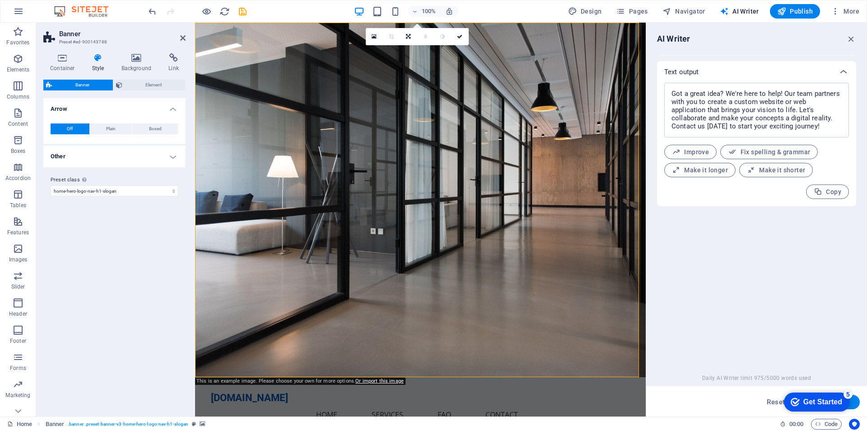
click at [95, 58] on icon at bounding box center [98, 57] width 26 height 9
click at [758, 308] on div "Text input Element ​ You can only choose headline and text elements. Existing t…" at bounding box center [756, 212] width 199 height 314
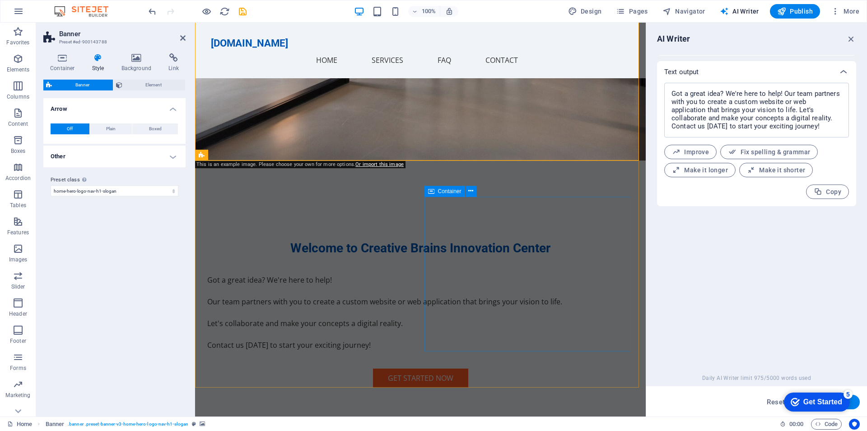
scroll to position [226, 0]
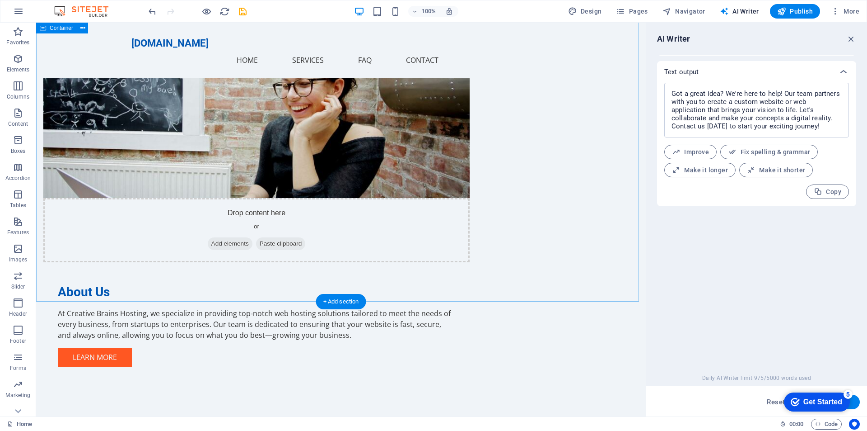
scroll to position [768, 0]
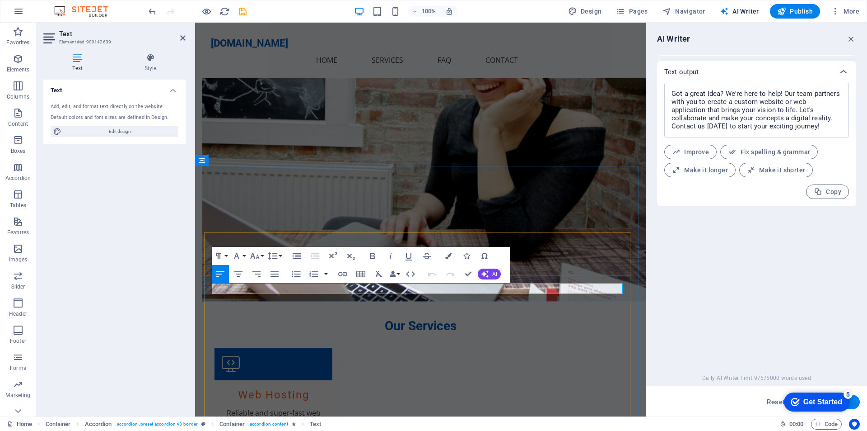
drag, startPoint x: 212, startPoint y: 286, endPoint x: 604, endPoint y: 289, distance: 391.7
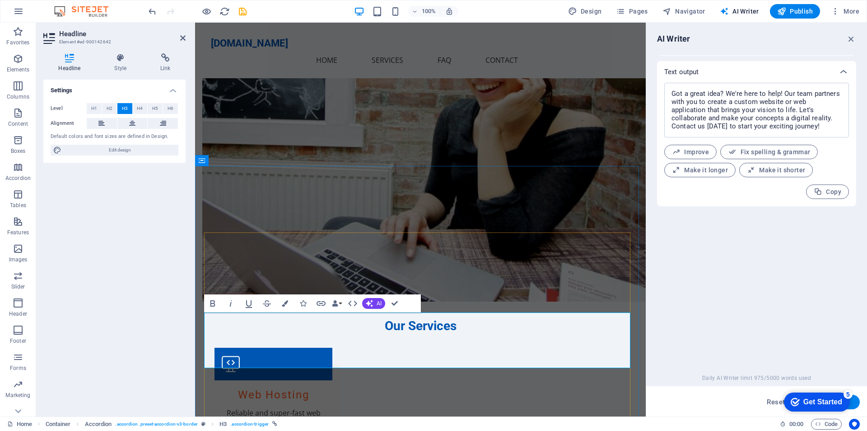
drag, startPoint x: 329, startPoint y: 347, endPoint x: 198, endPoint y: 329, distance: 131.9
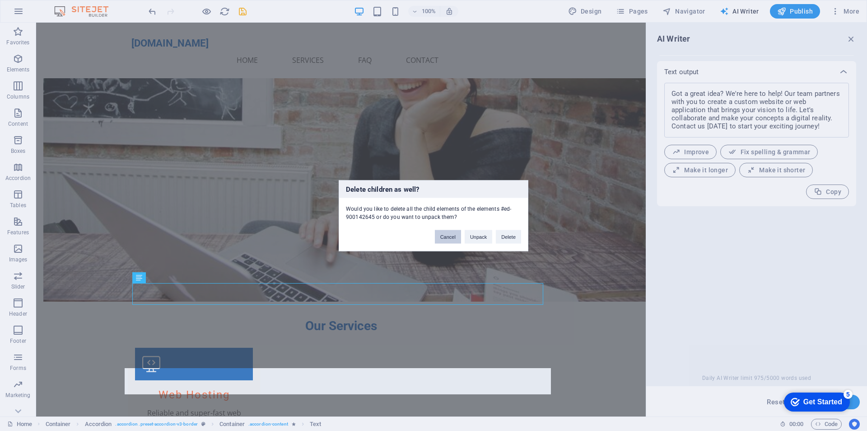
click at [447, 239] on button "Cancel" at bounding box center [448, 236] width 26 height 14
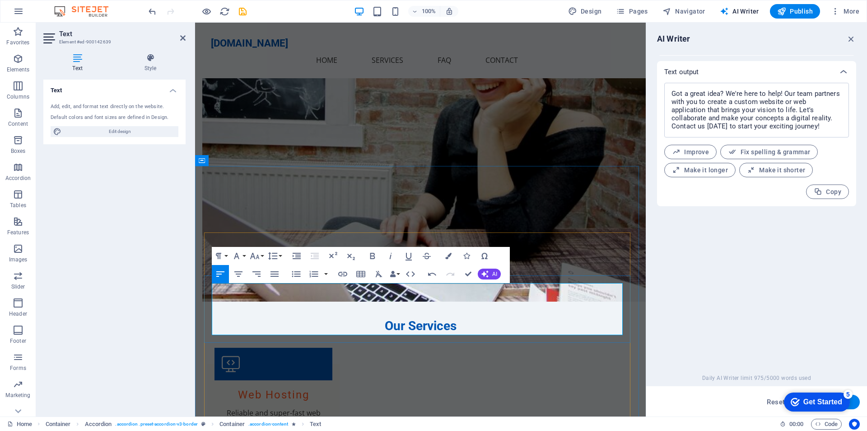
click at [240, 255] on icon "button" at bounding box center [236, 255] width 11 height 11
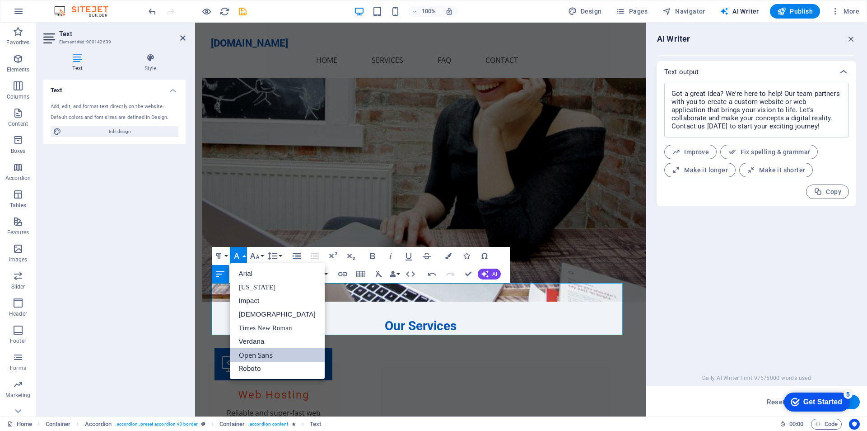
scroll to position [0, 0]
click at [240, 255] on icon "button" at bounding box center [236, 255] width 11 height 11
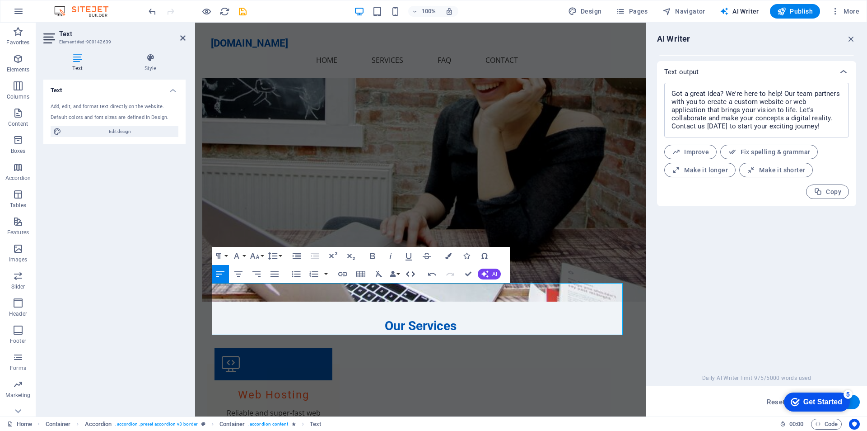
click at [410, 273] on icon "button" at bounding box center [410, 273] width 11 height 11
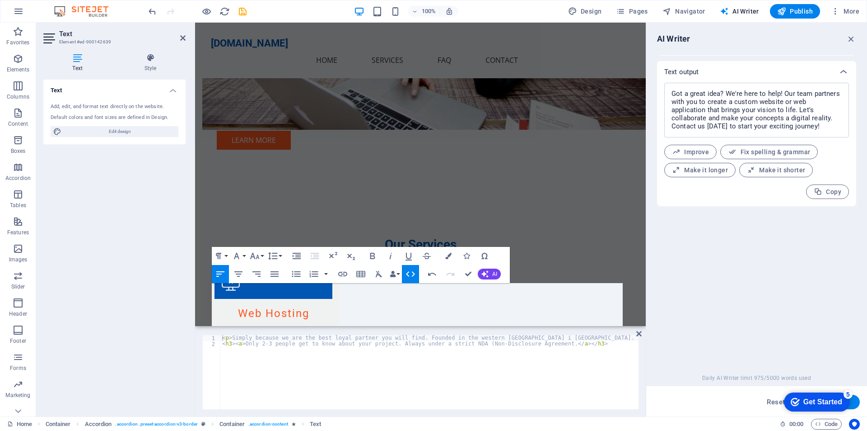
scroll to position [687, 0]
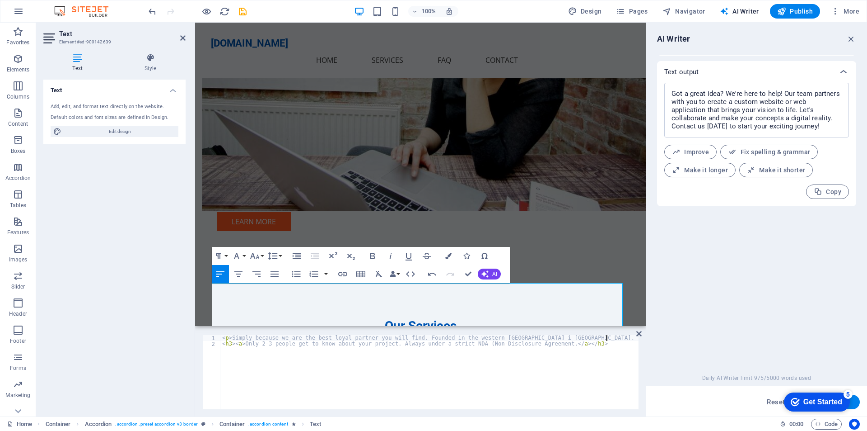
click at [607, 339] on div "< p > Simply because we are the best loyal partner you will find. Founded in th…" at bounding box center [442, 377] width 444 height 84
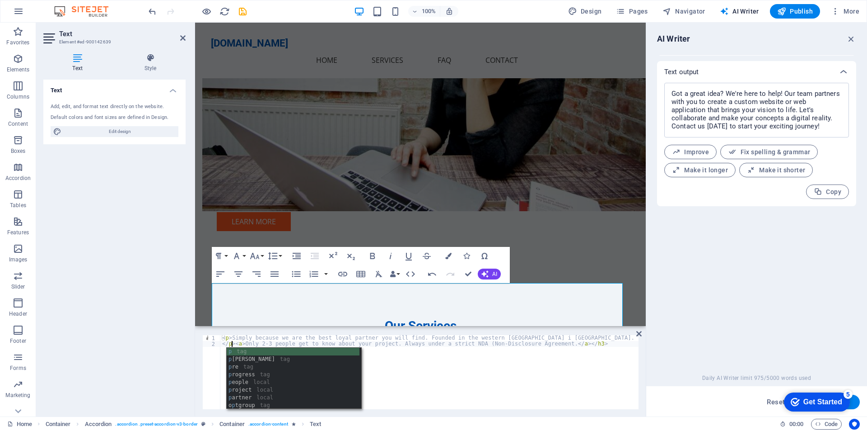
click at [524, 353] on div "< p > Simply because we are the best loyal partner you will find. Founded in th…" at bounding box center [442, 377] width 444 height 84
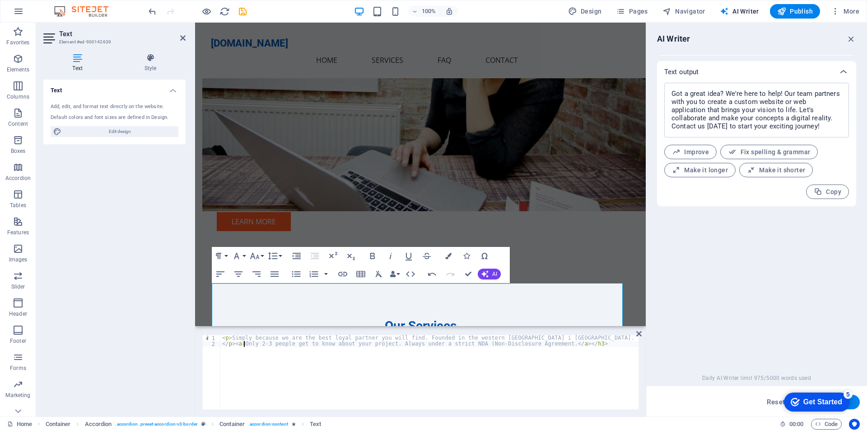
click at [243, 344] on div "< p > Simply because we are the best loyal partner you will find. Founded in th…" at bounding box center [442, 377] width 444 height 84
drag, startPoint x: 500, startPoint y: 349, endPoint x: 536, endPoint y: 349, distance: 36.6
click at [503, 349] on div "< p > Simply because we are the best loyal partner you will find. Founded in th…" at bounding box center [442, 377] width 444 height 84
click at [594, 345] on div "< p > Simply because we are the best loyal partner you will find. Founded in th…" at bounding box center [442, 377] width 444 height 84
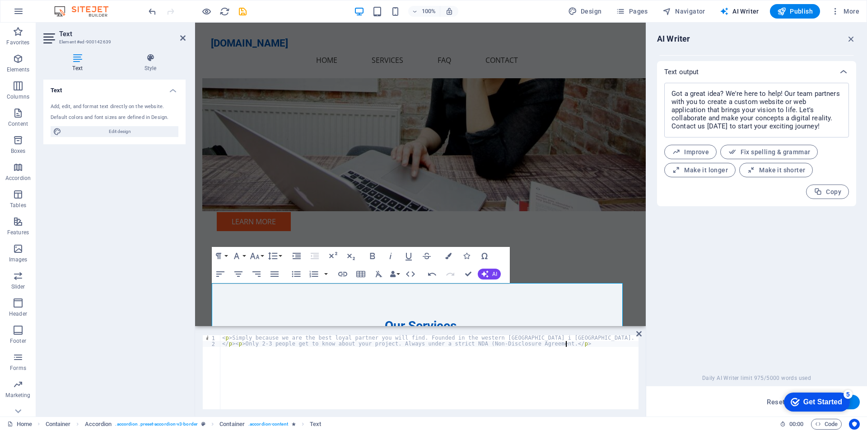
scroll to position [0, 28]
click at [641, 335] on icon at bounding box center [639, 333] width 5 height 7
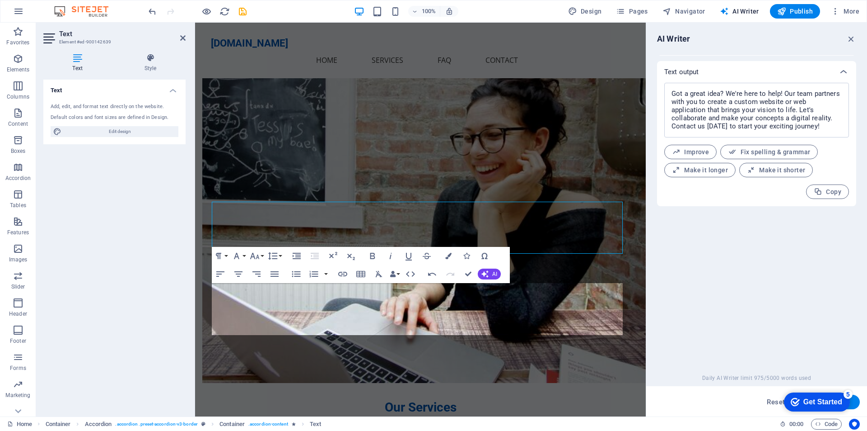
scroll to position [768, 0]
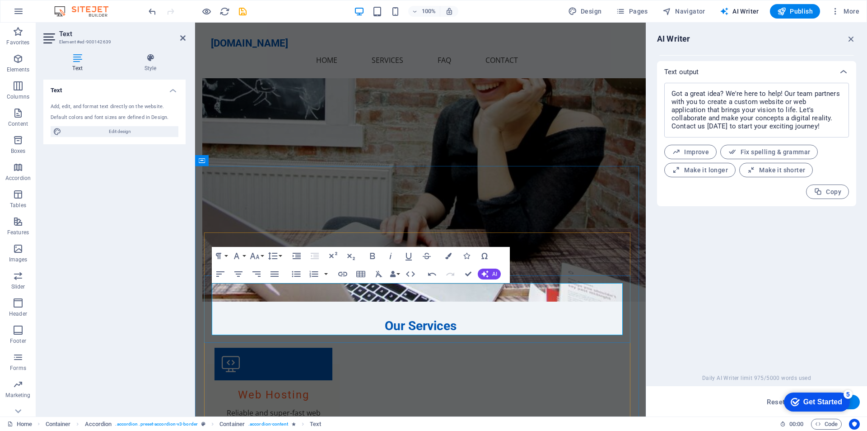
click at [412, 273] on icon "button" at bounding box center [410, 273] width 11 height 11
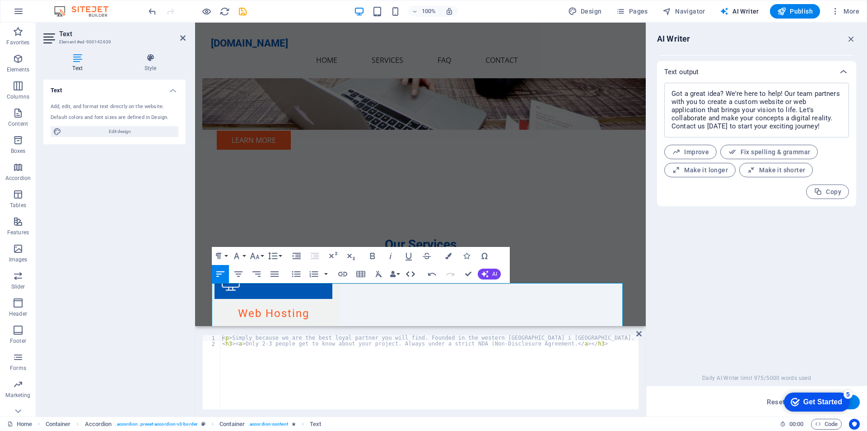
scroll to position [687, 0]
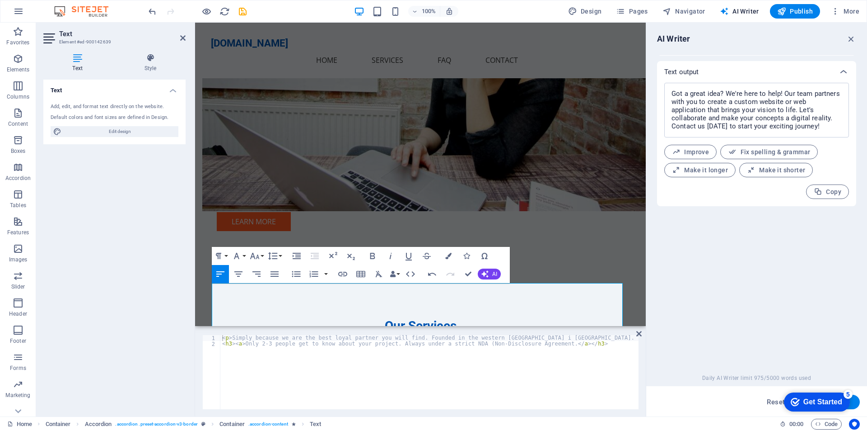
click at [231, 343] on div "< p > Simply because we are the best loyal partner you will find. Founded in th…" at bounding box center [442, 377] width 444 height 84
click at [240, 343] on div "< p > Simply because we are the best loyal partner you will find. Founded in th…" at bounding box center [442, 377] width 444 height 84
click at [582, 344] on div "< p > Simply because we are the best loyal partner you will find. Founded in th…" at bounding box center [442, 377] width 444 height 84
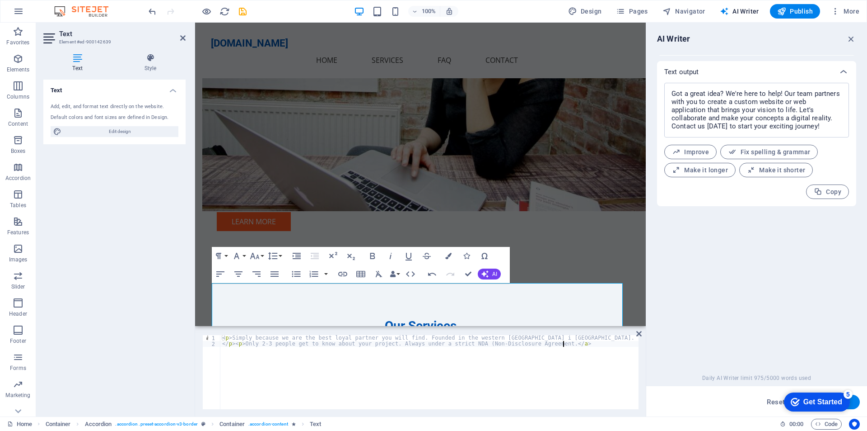
click at [562, 343] on div "< p > Simply because we are the best loyal partner you will find. Founded in th…" at bounding box center [442, 377] width 444 height 84
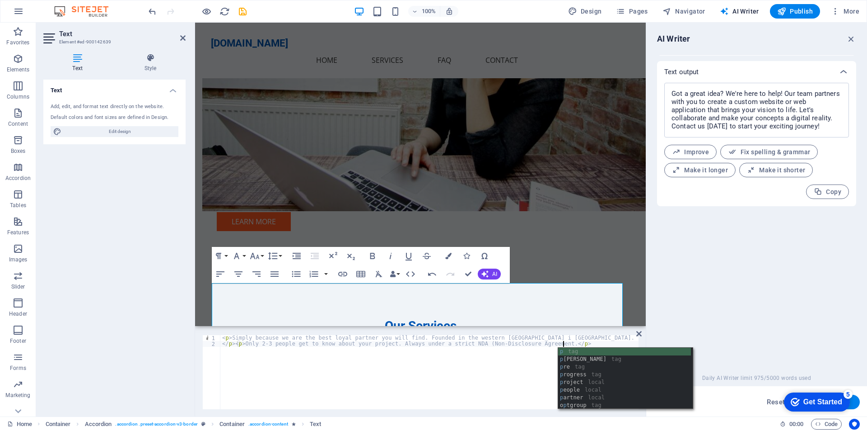
click at [483, 377] on div "< p > Simply because we are the best loyal partner you will find. Founded in th…" at bounding box center [442, 377] width 444 height 84
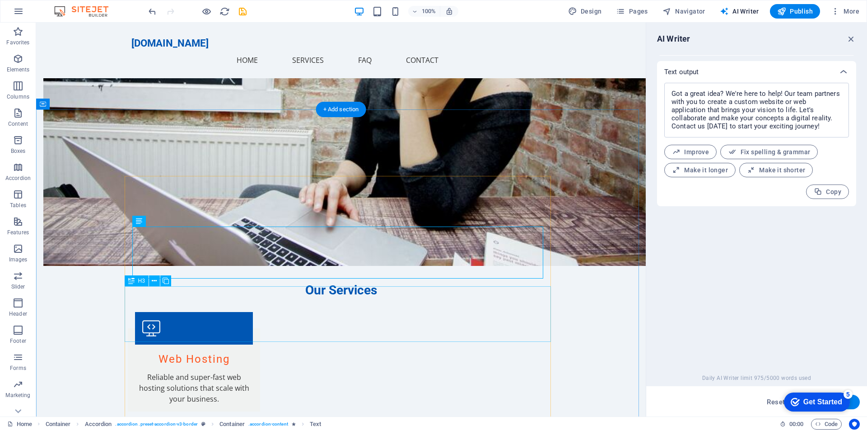
scroll to position [858, 0]
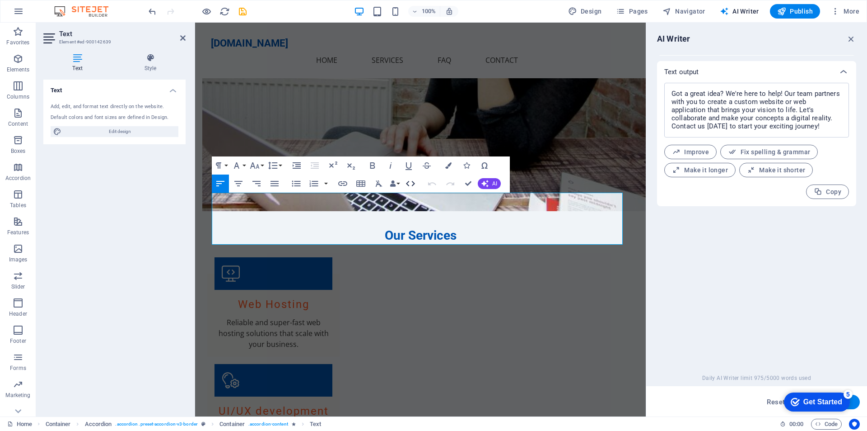
click at [413, 183] on icon "button" at bounding box center [410, 183] width 11 height 11
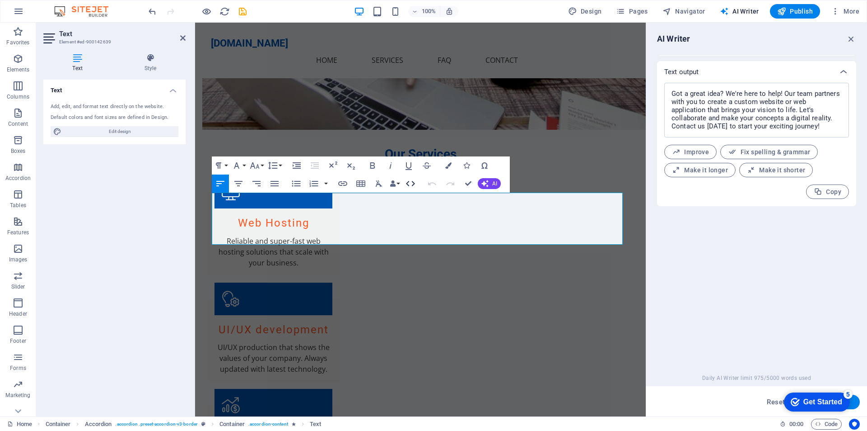
scroll to position [777, 0]
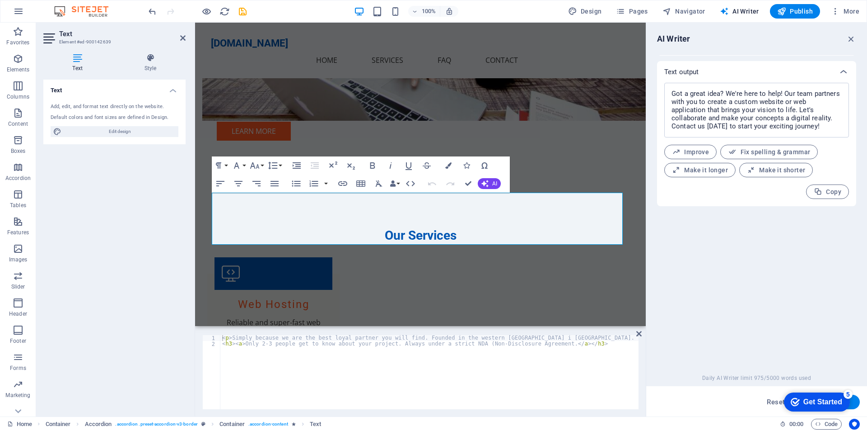
drag, startPoint x: 490, startPoint y: 409, endPoint x: 560, endPoint y: 402, distance: 70.8
click at [560, 402] on div "1 2 < p > Simply because we are the best loyal partner you will find. Founded i…" at bounding box center [420, 372] width 451 height 89
click at [573, 402] on div "< p > Simply because we are the best loyal partner you will find. Founded in th…" at bounding box center [442, 377] width 444 height 84
click at [486, 395] on div "< p > Simply because we are the best loyal partner you will find. Founded in th…" at bounding box center [417, 377] width 444 height 84
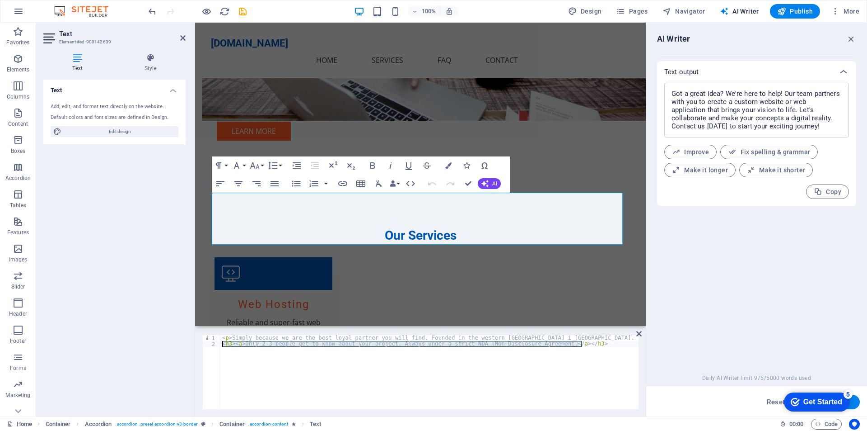
scroll to position [0, 0]
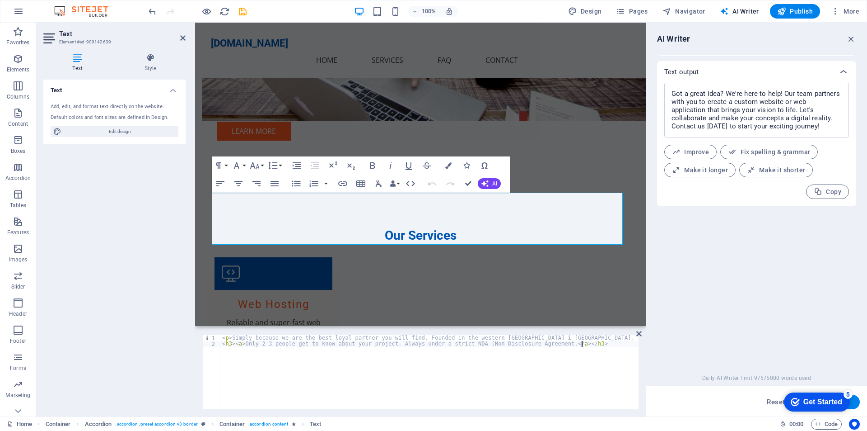
drag, startPoint x: 569, startPoint y: 343, endPoint x: 211, endPoint y: 347, distance: 358.7
click at [211, 347] on div "<h3><a>Only 2-3 people get to know about your project. Always under a strict ND…" at bounding box center [420, 372] width 436 height 74
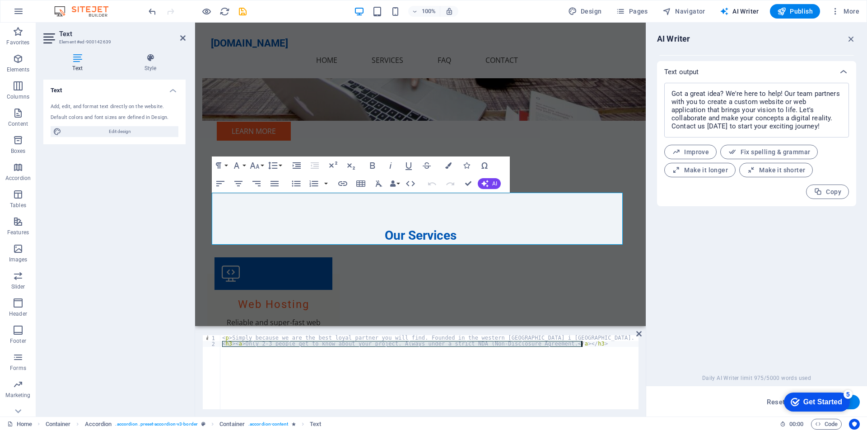
drag, startPoint x: 222, startPoint y: 344, endPoint x: 583, endPoint y: 348, distance: 360.5
click at [583, 348] on div "< p > Simply because we are the best loyal partner you will find. Founded in th…" at bounding box center [442, 377] width 444 height 84
drag, startPoint x: 398, startPoint y: 237, endPoint x: 386, endPoint y: 248, distance: 15.7
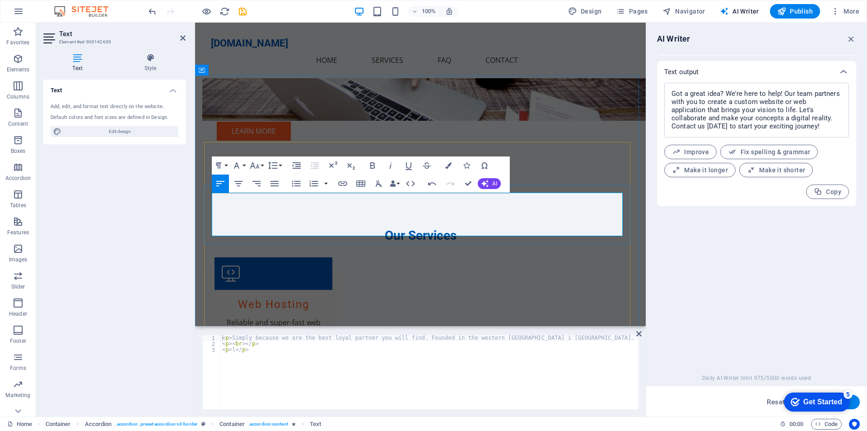
click at [321, 377] on div "< p > Simply because we are the best loyal partner you will find. Founded in th…" at bounding box center [442, 377] width 444 height 84
click at [245, 343] on div "< p > Simply because we are the best loyal partner you will find. Founded in th…" at bounding box center [442, 377] width 444 height 84
click at [640, 334] on icon at bounding box center [639, 333] width 5 height 7
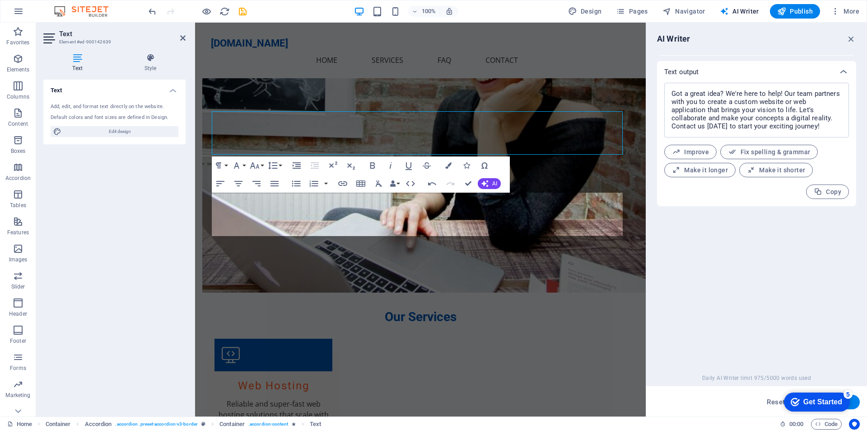
scroll to position [858, 0]
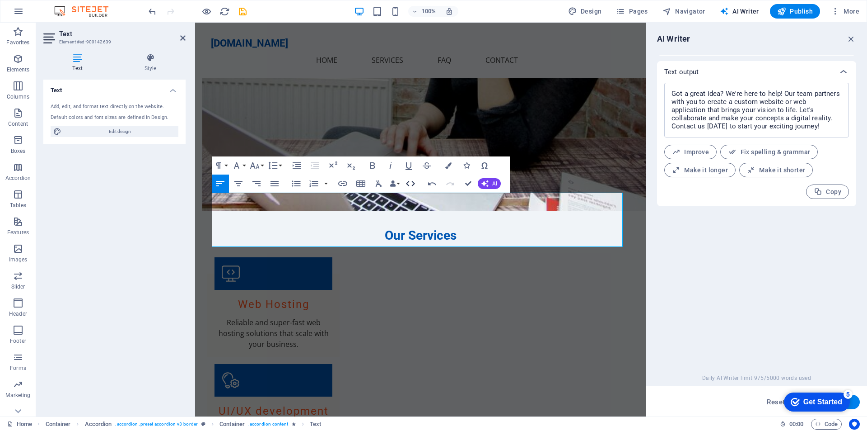
drag, startPoint x: 407, startPoint y: 183, endPoint x: 213, endPoint y: 159, distance: 196.1
click at [408, 182] on icon "button" at bounding box center [410, 183] width 9 height 5
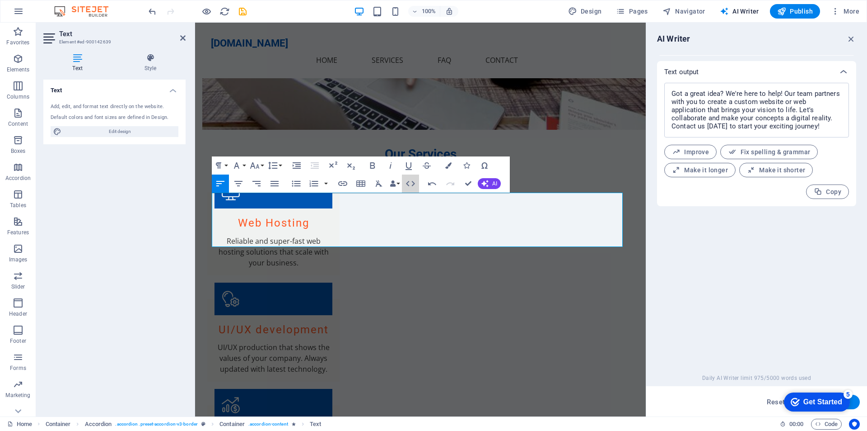
scroll to position [777, 0]
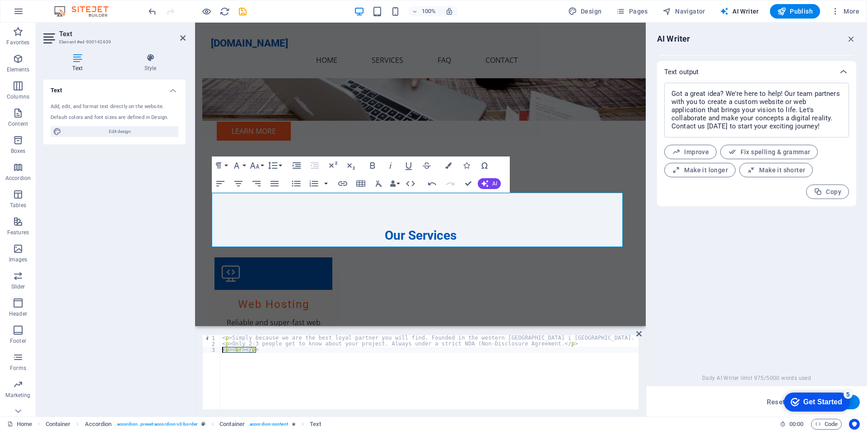
drag, startPoint x: 255, startPoint y: 352, endPoint x: 220, endPoint y: 349, distance: 35.0
click at [220, 349] on div "<p><br></p> 1 2 3 < p > Simply because we are the best loyal partner you will f…" at bounding box center [420, 372] width 436 height 74
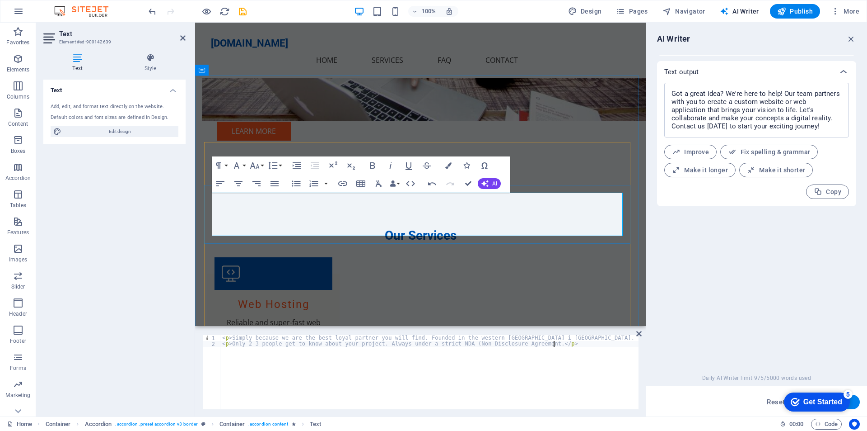
click at [564, 344] on div "< p > Simply because we are the best loyal partner you will find. Founded in th…" at bounding box center [454, 377] width 468 height 84
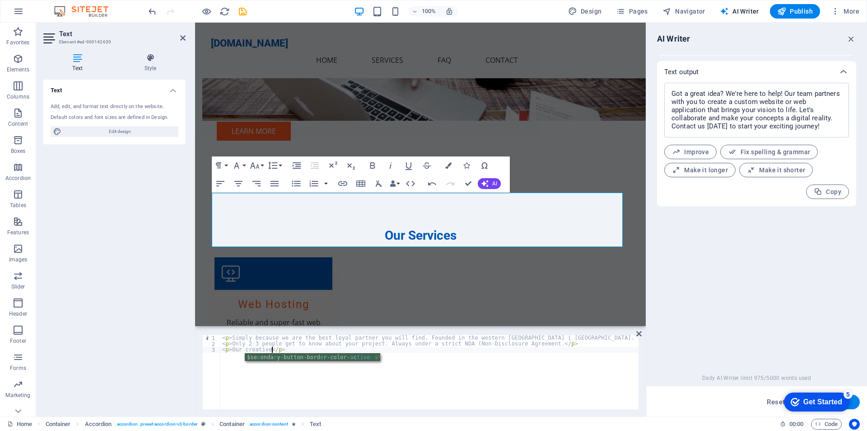
scroll to position [0, 4]
